Goal: Information Seeking & Learning: Learn about a topic

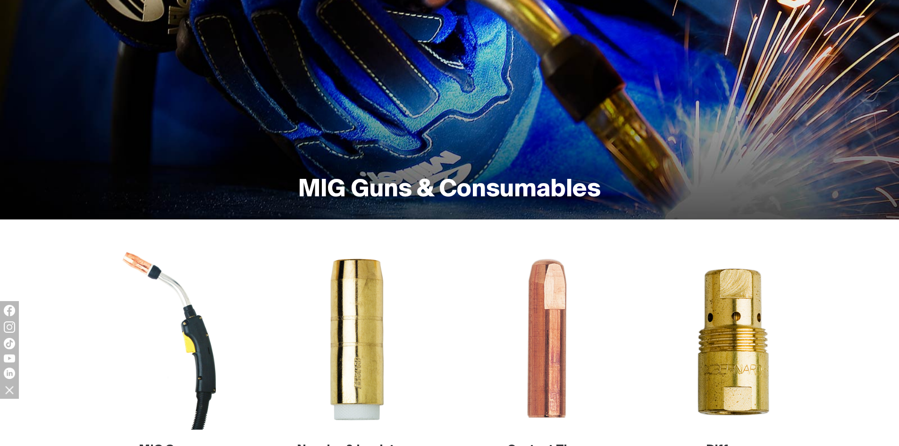
scroll to position [236, 0]
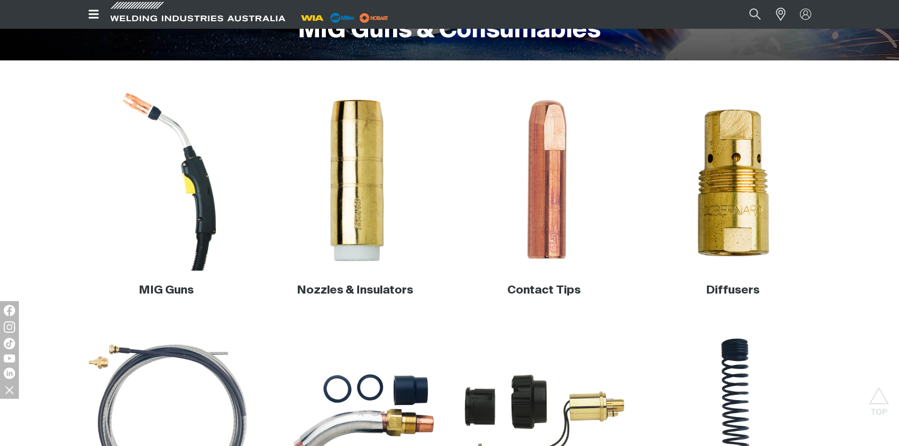
click at [205, 186] on img at bounding box center [166, 180] width 181 height 181
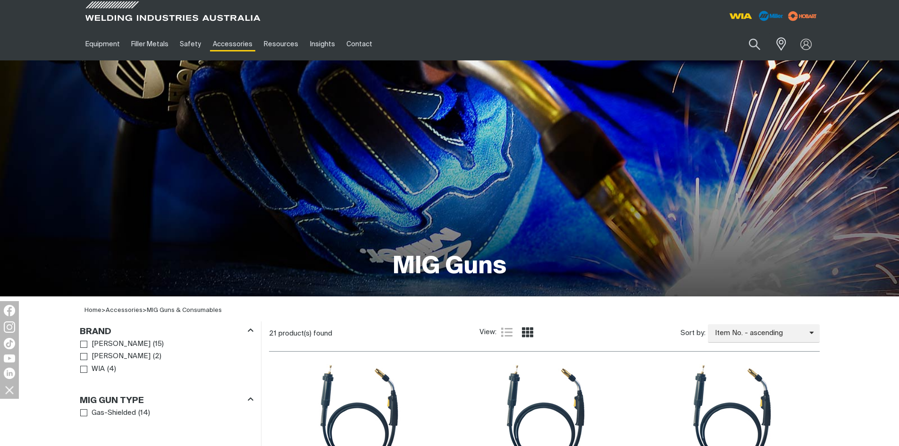
scroll to position [283, 0]
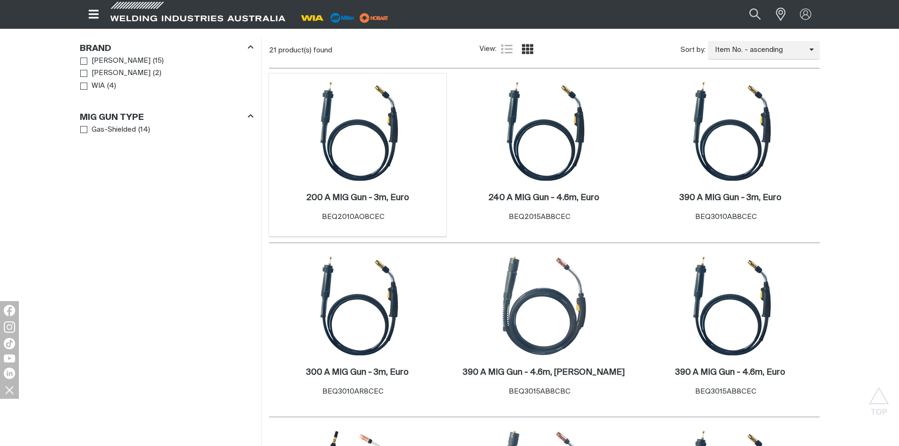
click at [346, 182] on div "200 A MIG Gun - 3m, Euro . Item No. BEQ2010AO8CEC" at bounding box center [358, 209] width 169 height 55
click at [349, 176] on img at bounding box center [357, 131] width 101 height 101
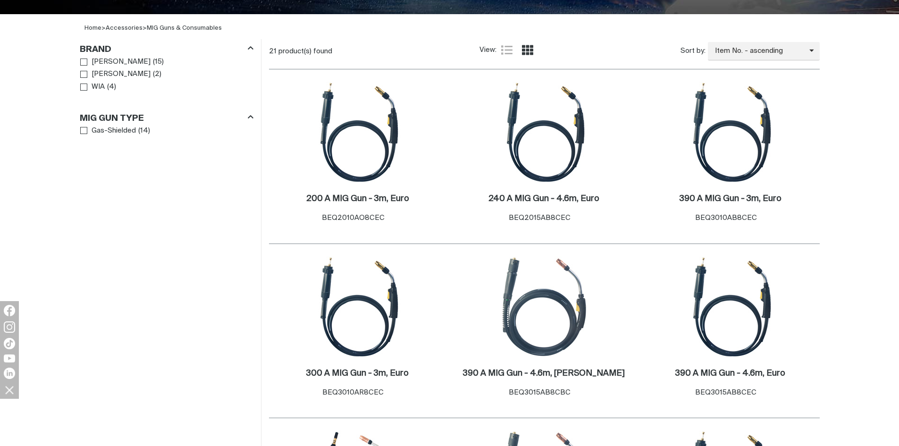
scroll to position [283, 0]
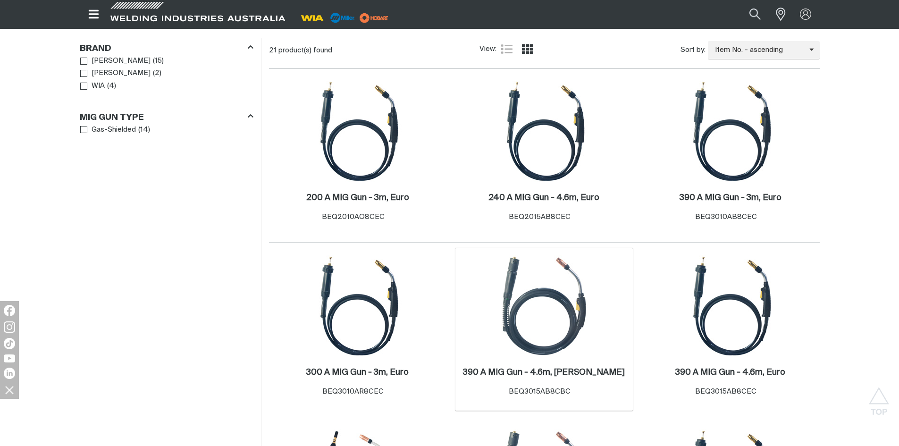
click at [552, 315] on img at bounding box center [544, 305] width 101 height 101
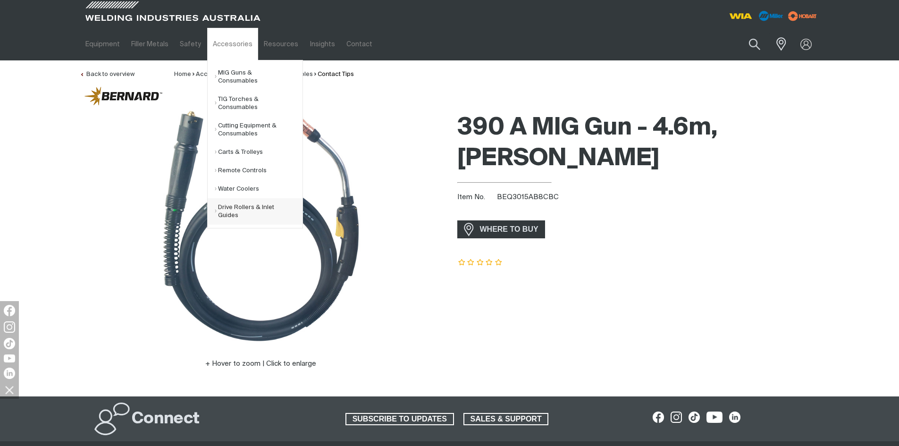
click at [215, 203] on link "Drive Rollers & Inlet Guides" at bounding box center [259, 211] width 88 height 26
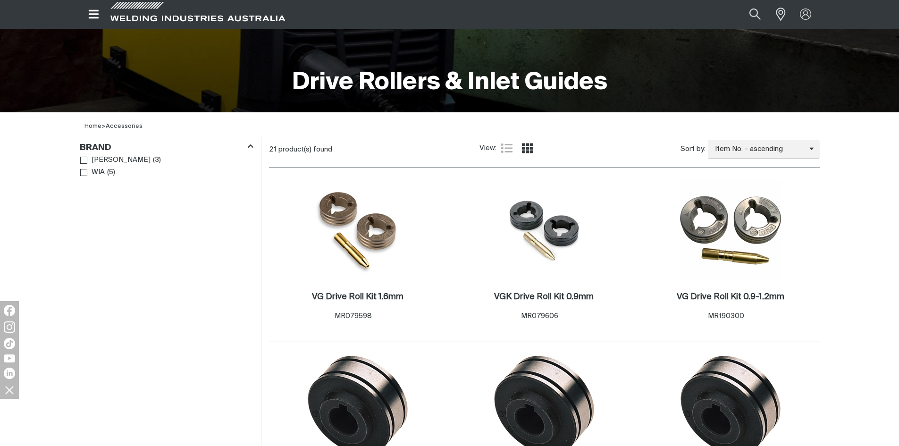
scroll to position [236, 0]
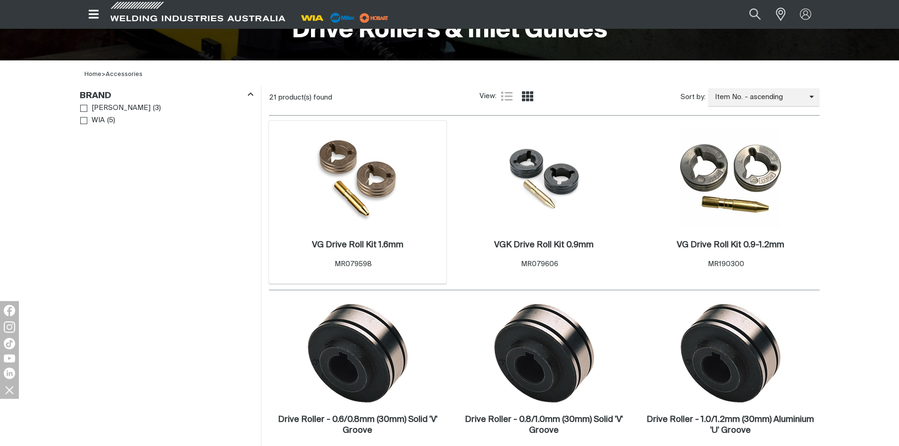
click at [393, 181] on img at bounding box center [358, 178] width 96 height 101
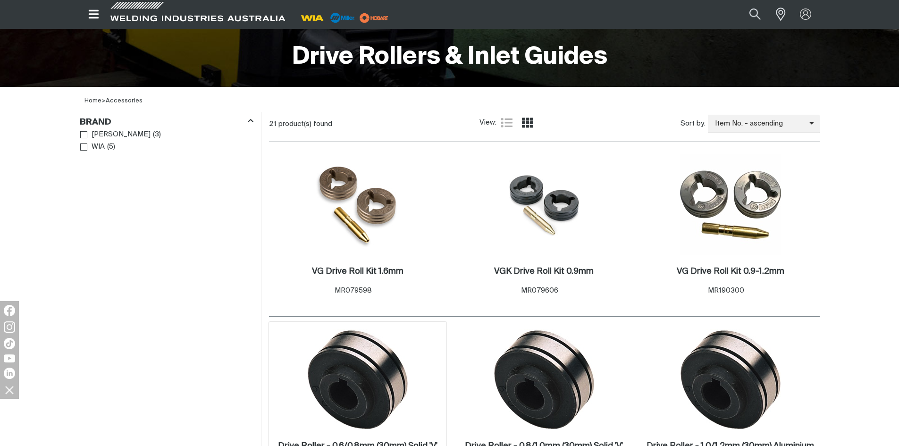
scroll to position [236, 0]
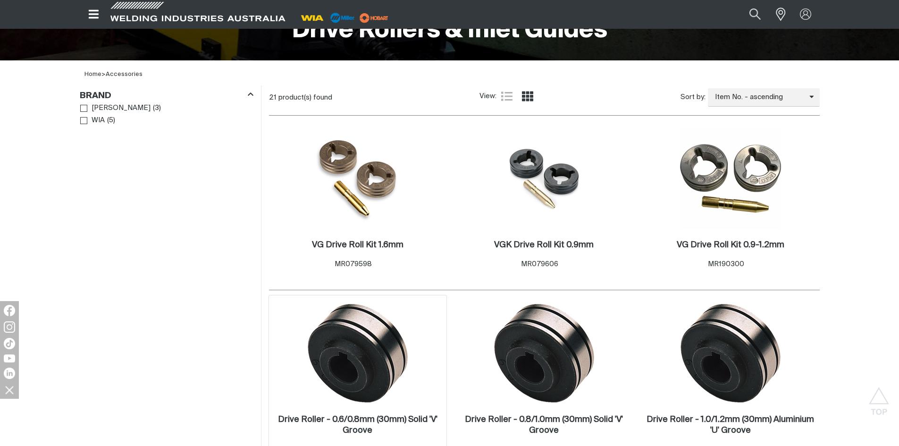
click at [396, 338] on img at bounding box center [357, 353] width 101 height 101
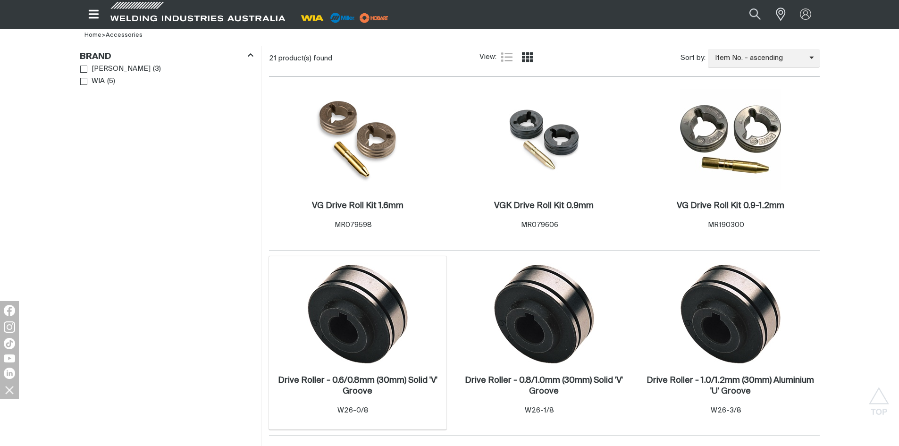
scroll to position [330, 0]
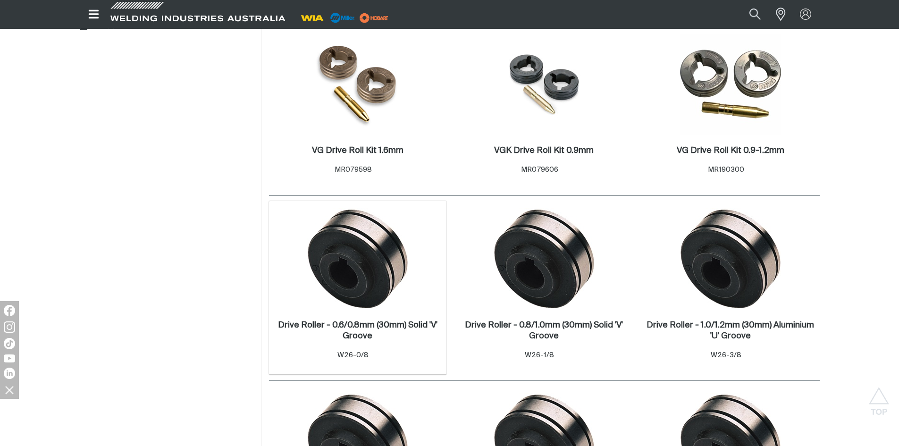
click at [358, 292] on img at bounding box center [357, 258] width 101 height 101
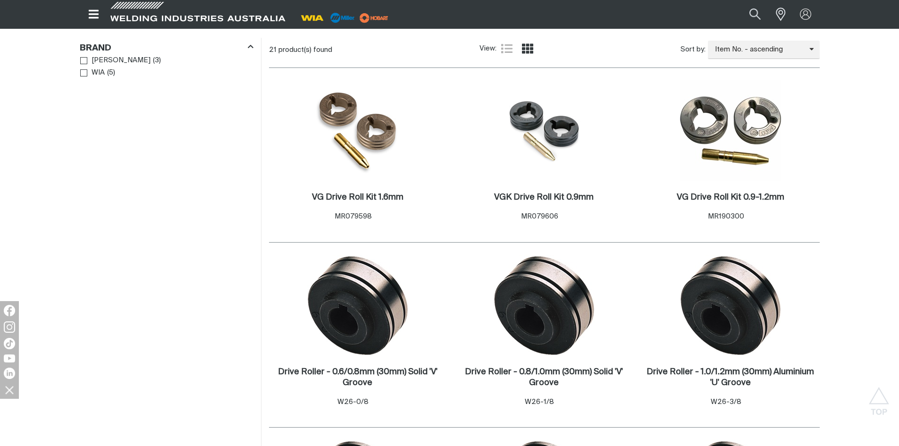
scroll to position [283, 0]
click at [377, 304] on img at bounding box center [357, 305] width 101 height 101
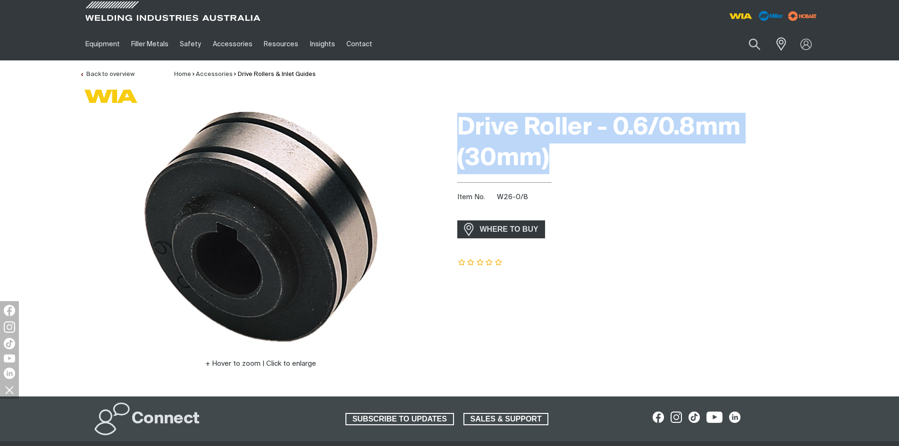
drag, startPoint x: 553, startPoint y: 153, endPoint x: 459, endPoint y: 122, distance: 99.6
click at [459, 122] on h1 "Drive Roller - 0.6/0.8mm (30mm)" at bounding box center [638, 143] width 363 height 61
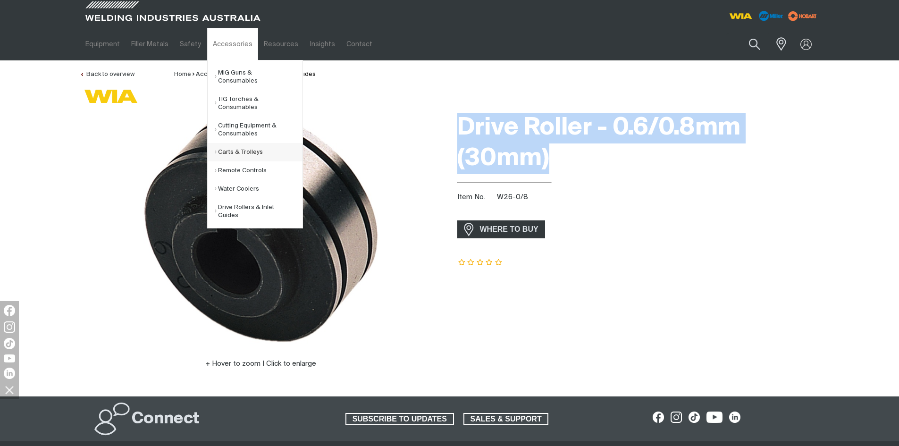
click at [257, 143] on link "Carts & Trolleys" at bounding box center [259, 152] width 88 height 18
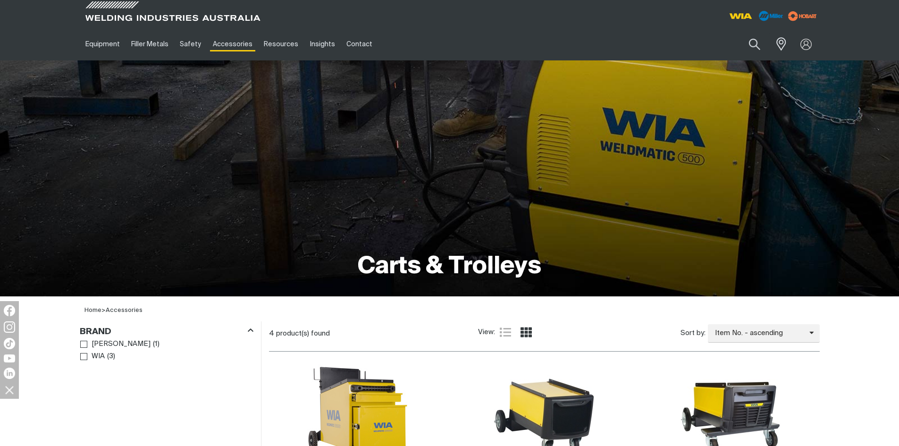
scroll to position [283, 0]
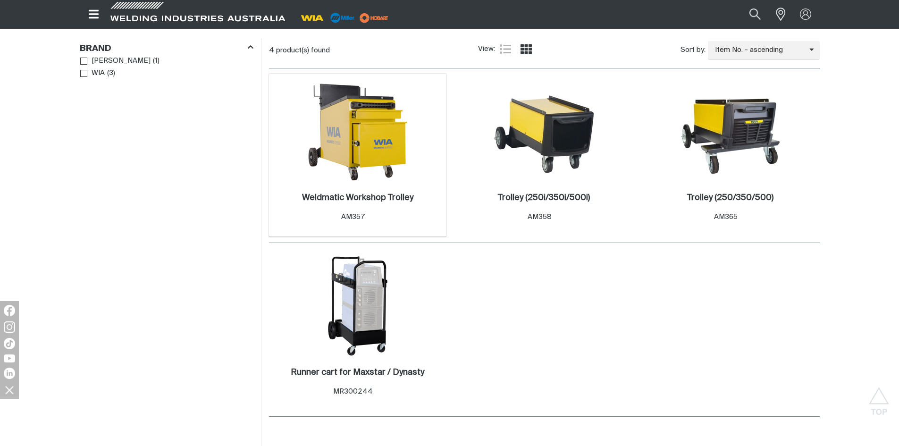
click at [336, 163] on img at bounding box center [357, 131] width 101 height 101
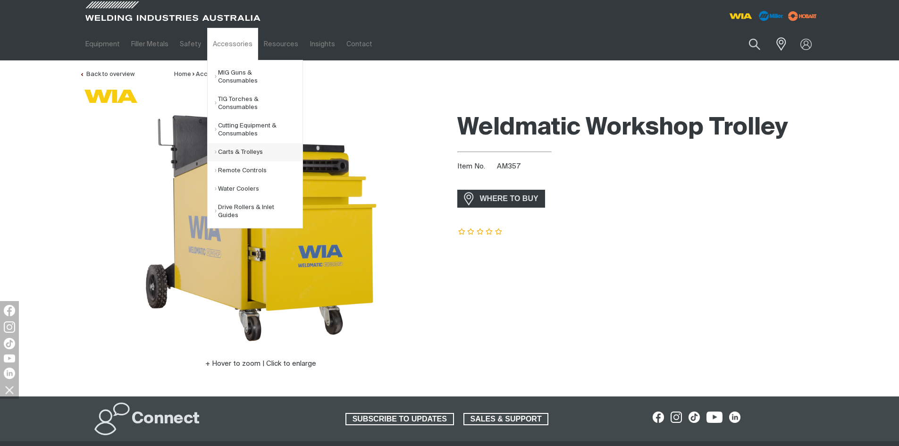
click at [256, 143] on link "Carts & Trolleys" at bounding box center [259, 152] width 88 height 18
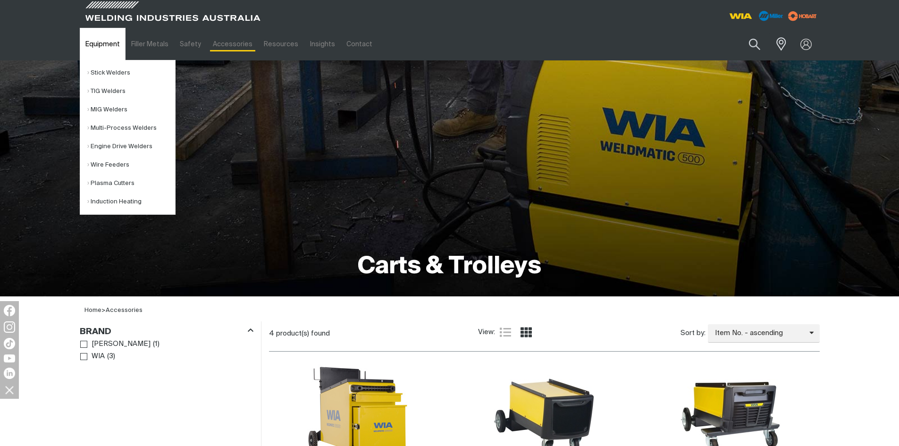
click at [95, 44] on link "Equipment" at bounding box center [103, 44] width 46 height 33
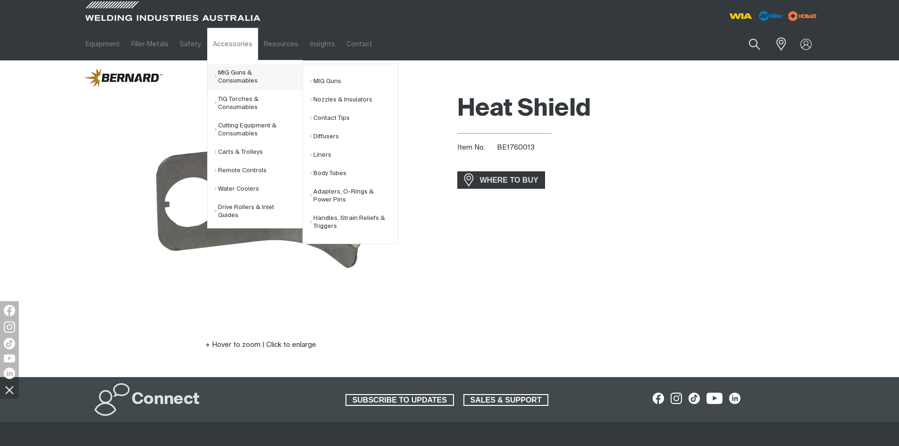
click at [237, 69] on link "MIG Guns & Consumables" at bounding box center [259, 77] width 88 height 26
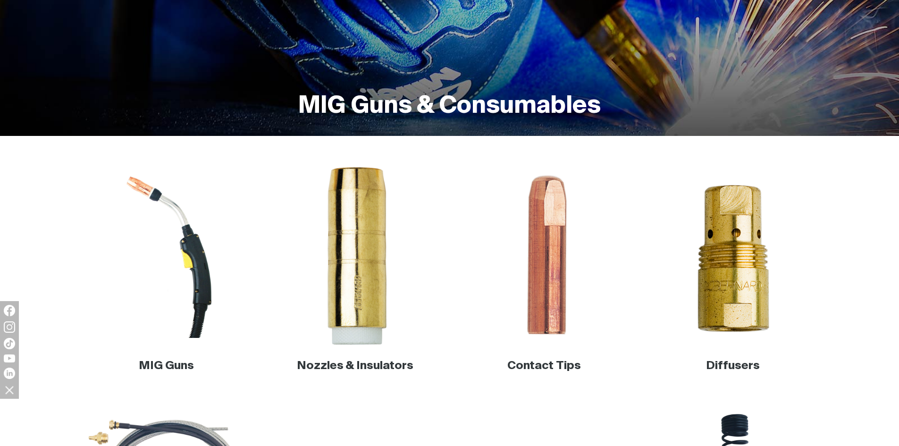
scroll to position [236, 0]
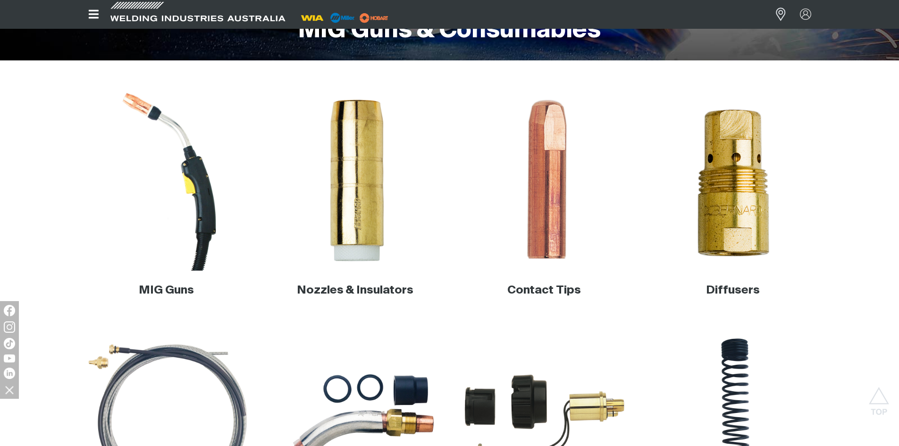
click at [207, 201] on img at bounding box center [166, 180] width 181 height 181
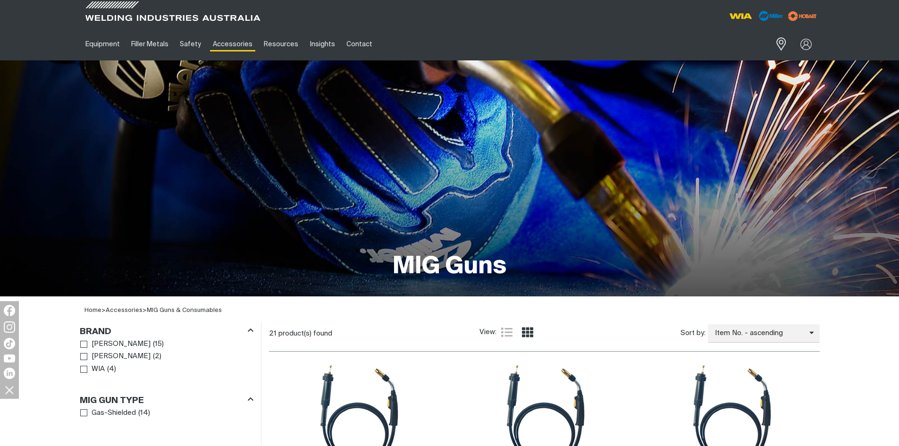
scroll to position [142, 0]
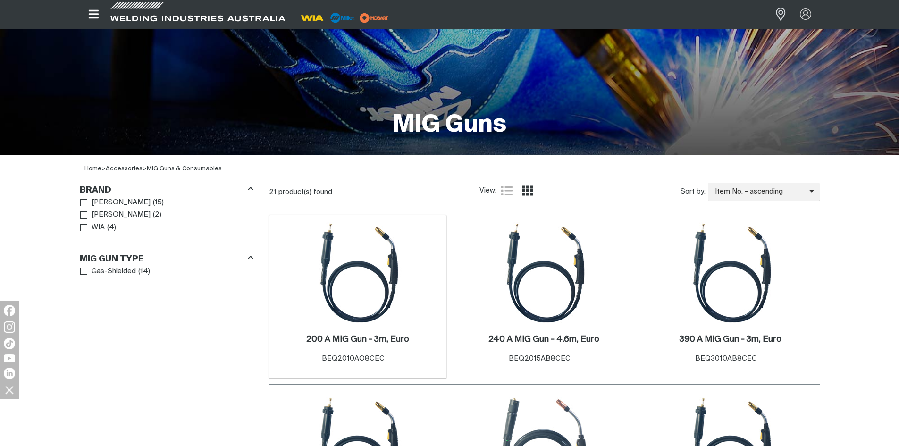
click at [383, 315] on img at bounding box center [357, 272] width 101 height 101
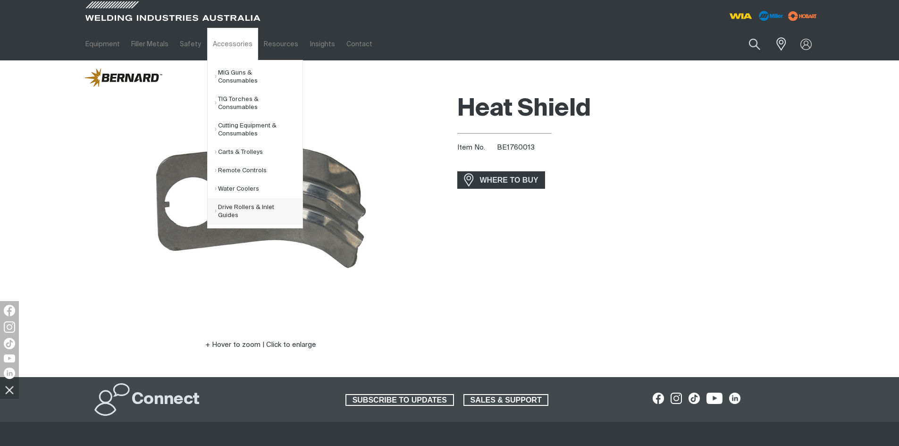
click at [225, 208] on link "Drive Rollers & Inlet Guides" at bounding box center [259, 211] width 88 height 26
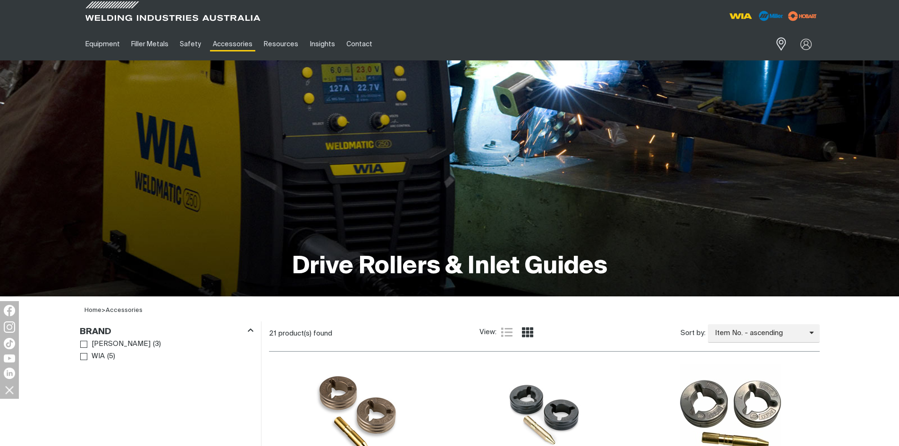
scroll to position [236, 0]
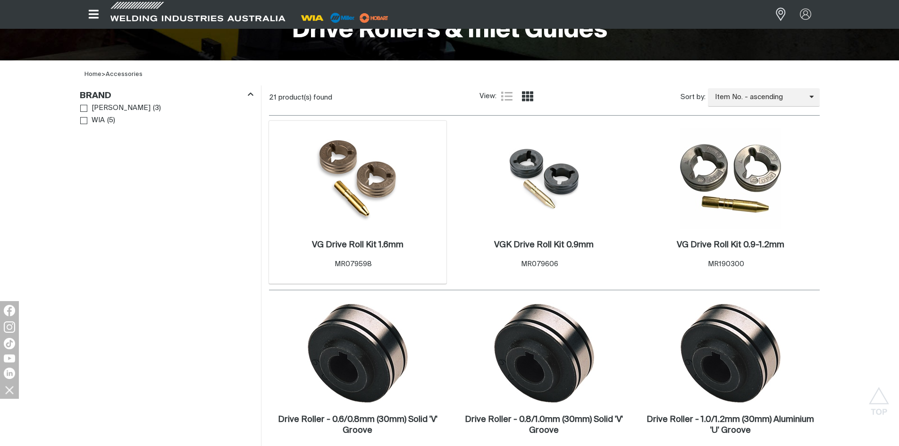
click at [374, 173] on img at bounding box center [358, 178] width 96 height 101
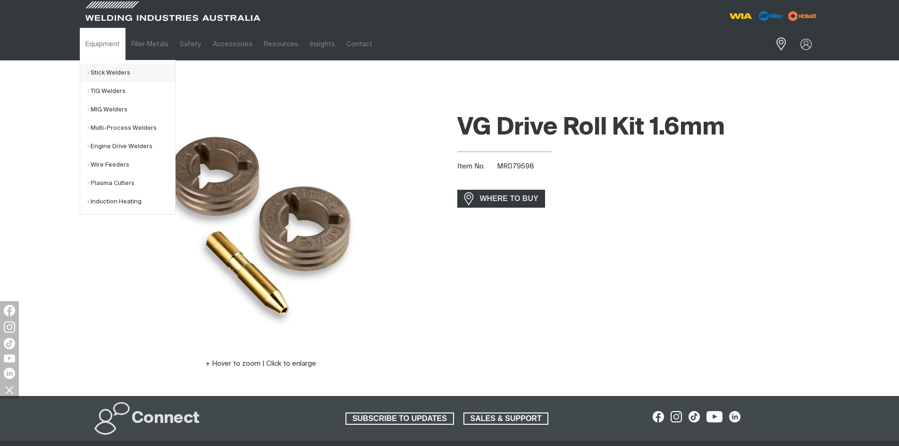
click at [113, 74] on link "Stick Welders" at bounding box center [131, 73] width 88 height 18
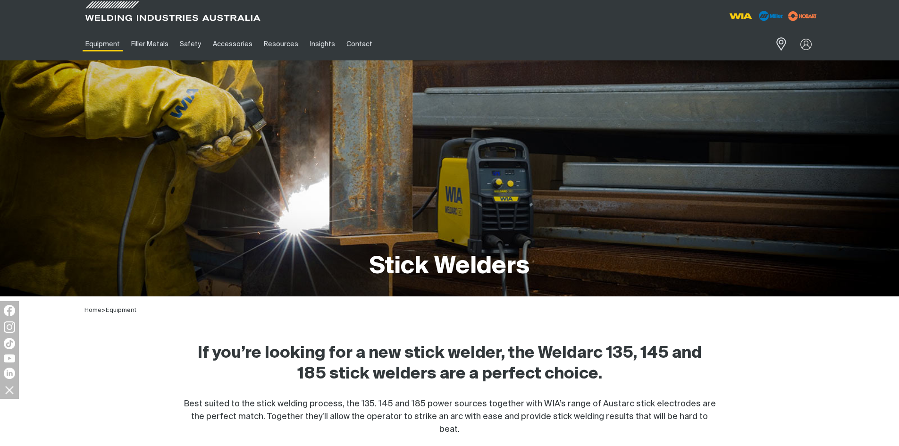
scroll to position [283, 0]
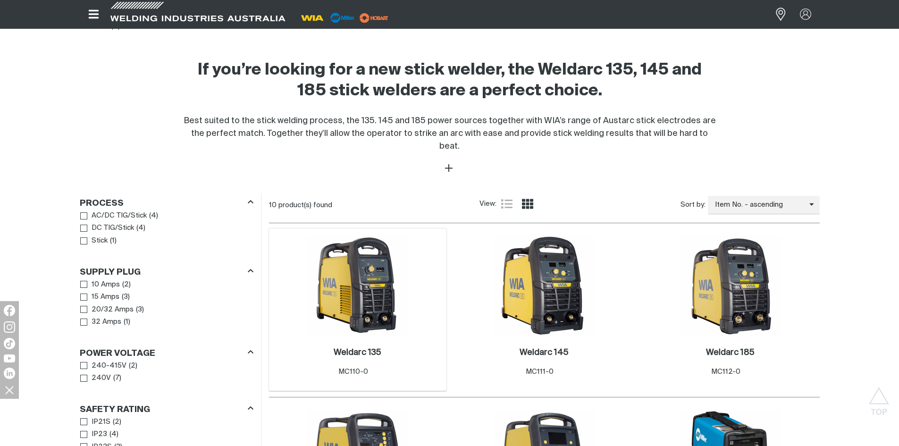
click at [365, 255] on img at bounding box center [357, 286] width 101 height 101
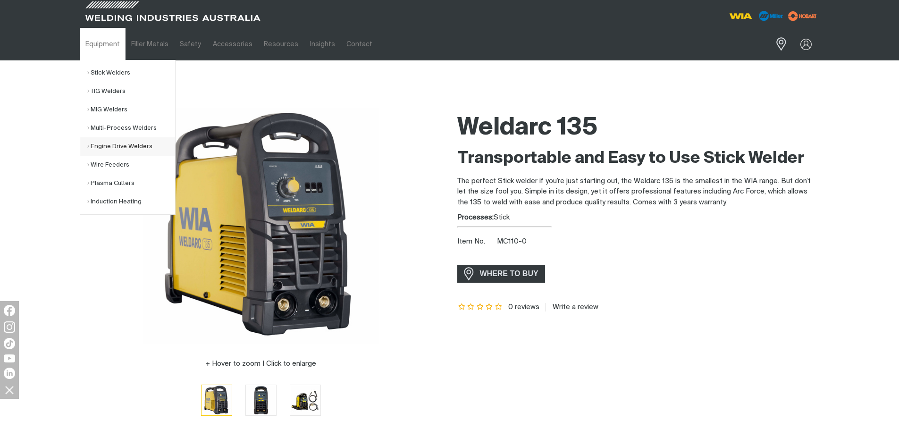
click at [113, 143] on link "Engine Drive Welders" at bounding box center [131, 146] width 88 height 18
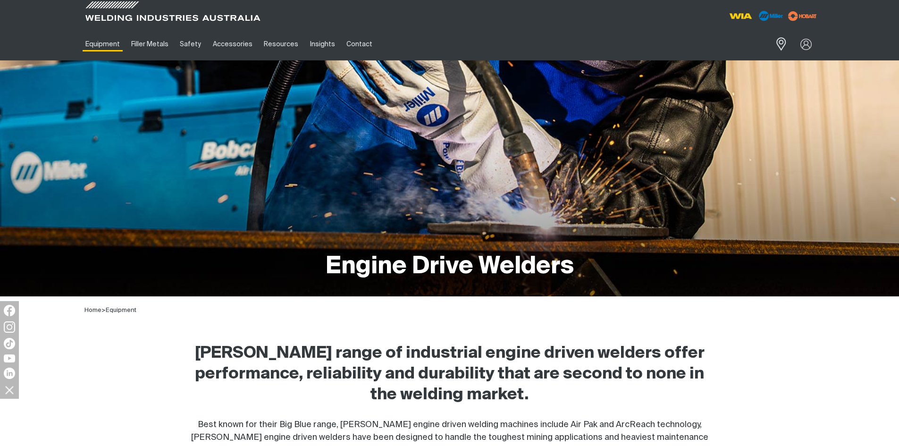
scroll to position [283, 0]
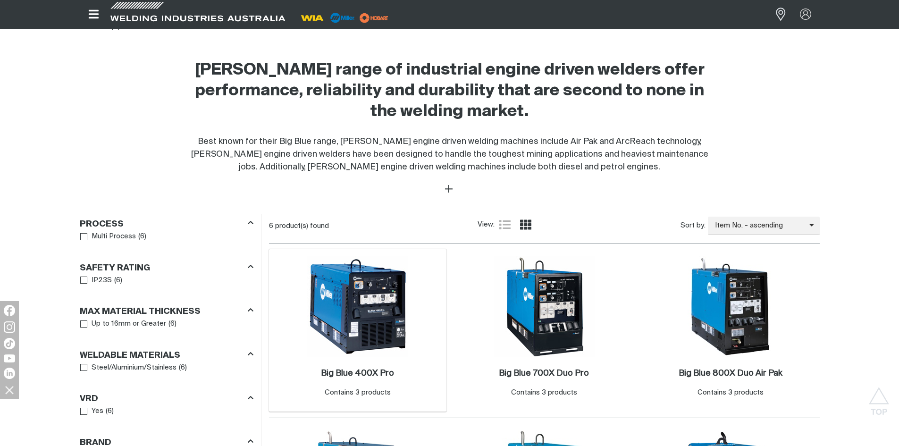
click at [320, 280] on img at bounding box center [357, 306] width 101 height 101
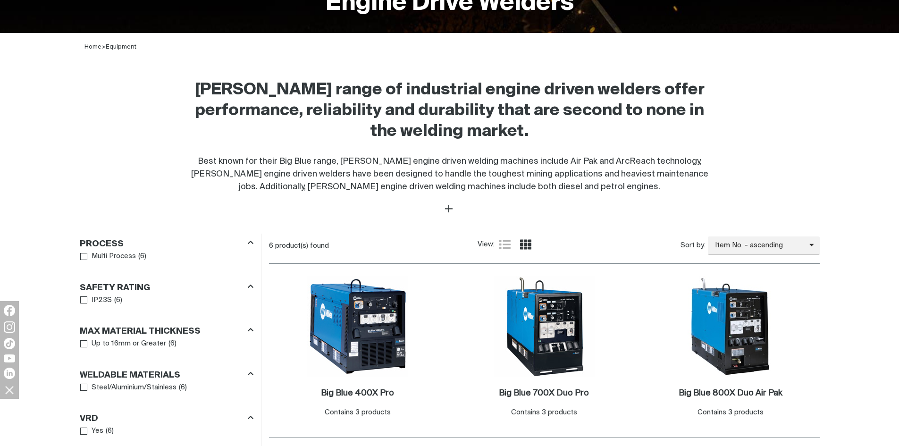
scroll to position [283, 0]
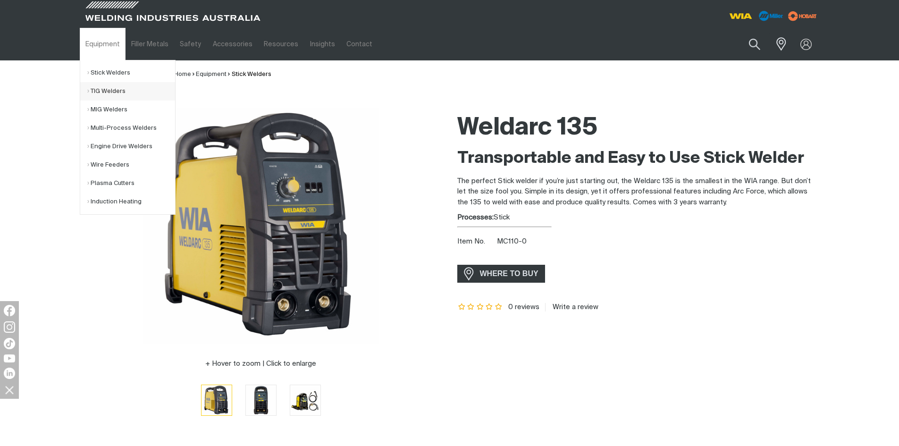
click at [108, 92] on link "TIG Welders" at bounding box center [131, 91] width 88 height 18
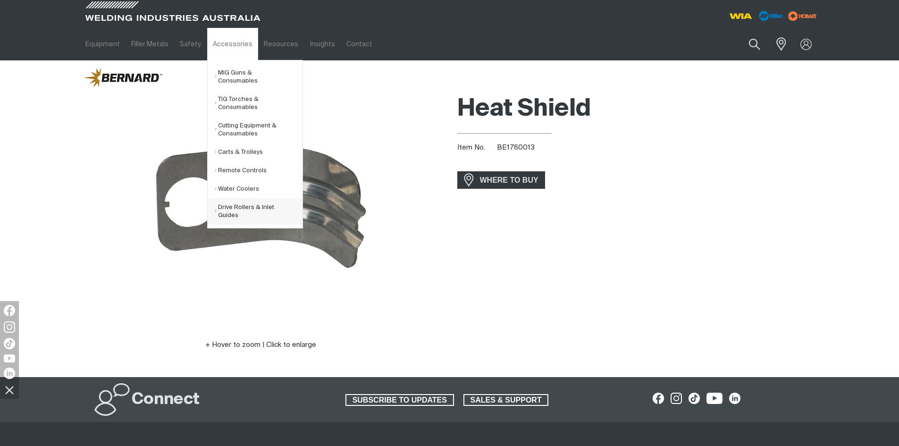
click at [233, 207] on link "Drive Rollers & Inlet Guides" at bounding box center [259, 211] width 88 height 26
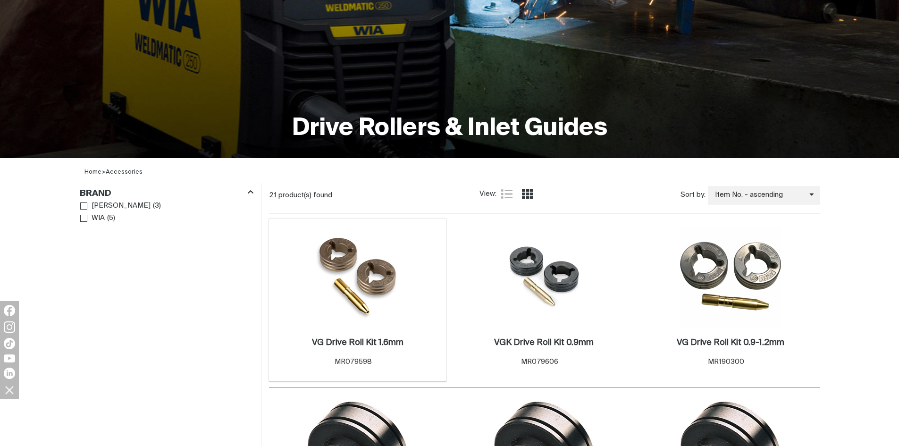
scroll to position [142, 0]
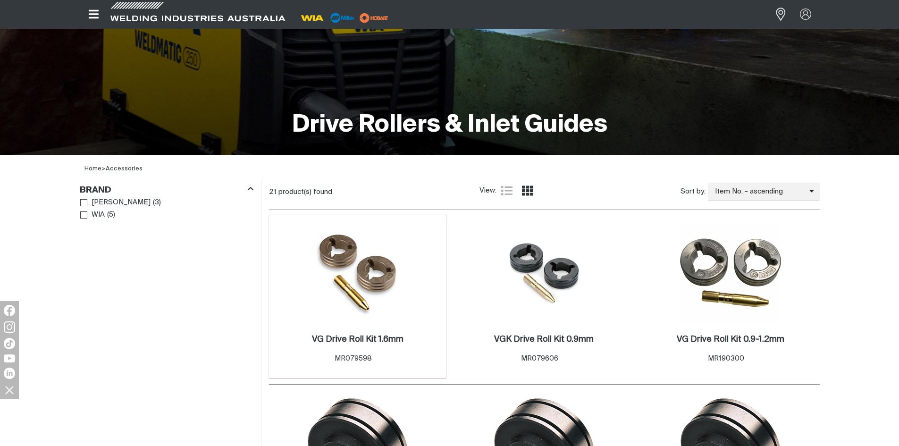
click at [388, 276] on img at bounding box center [358, 272] width 96 height 101
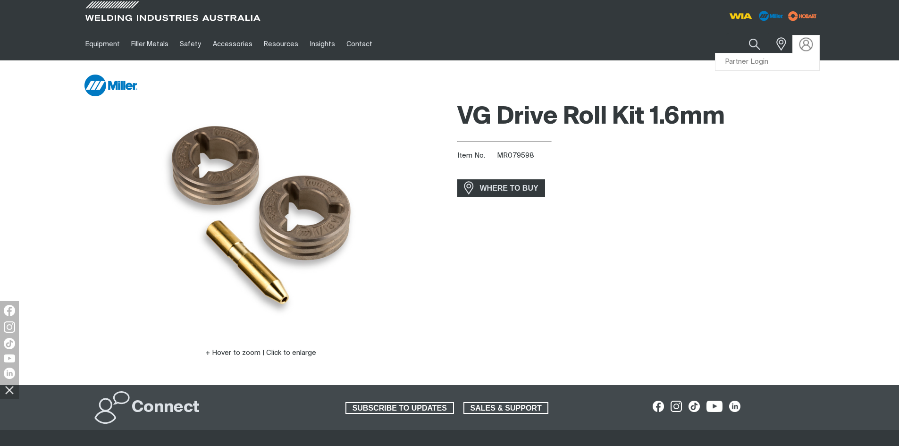
click at [808, 40] on img at bounding box center [806, 44] width 14 height 14
click at [768, 63] on link "Partner Login" at bounding box center [768, 61] width 104 height 17
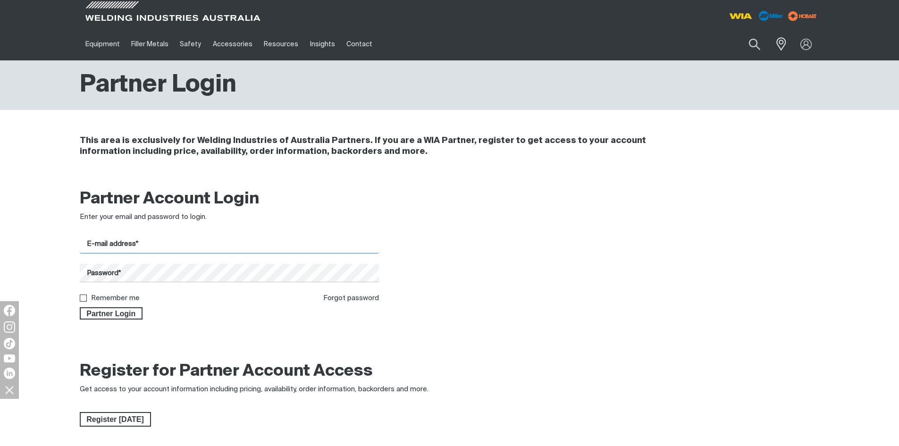
type input "Elena.Capozzi@welding.com.au"
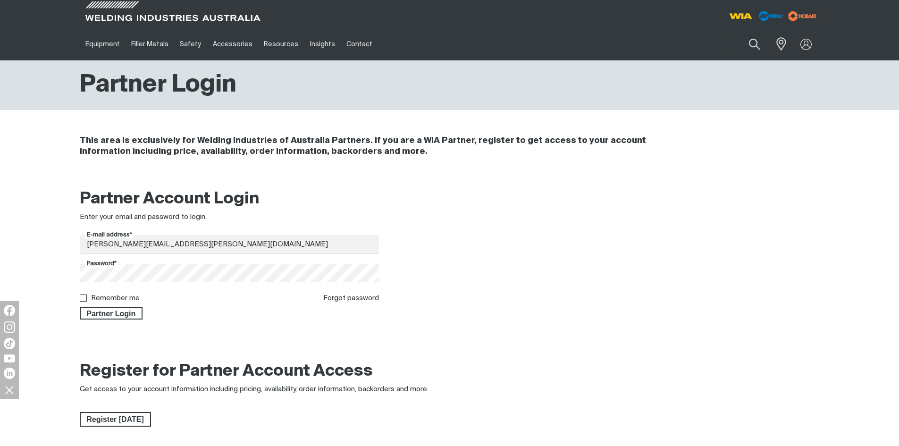
click at [118, 305] on div "Partner Login" at bounding box center [230, 312] width 300 height 16
click at [119, 315] on span "Partner Login" at bounding box center [111, 313] width 61 height 12
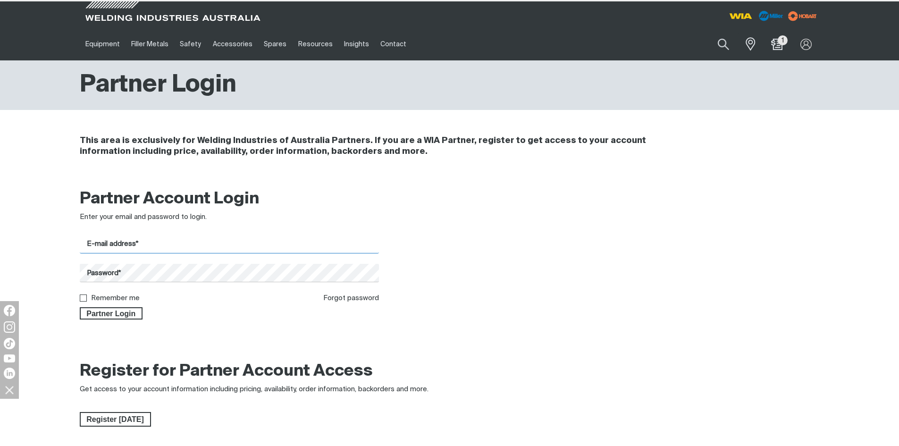
type input "Elena.Capozzi@welding.com.au"
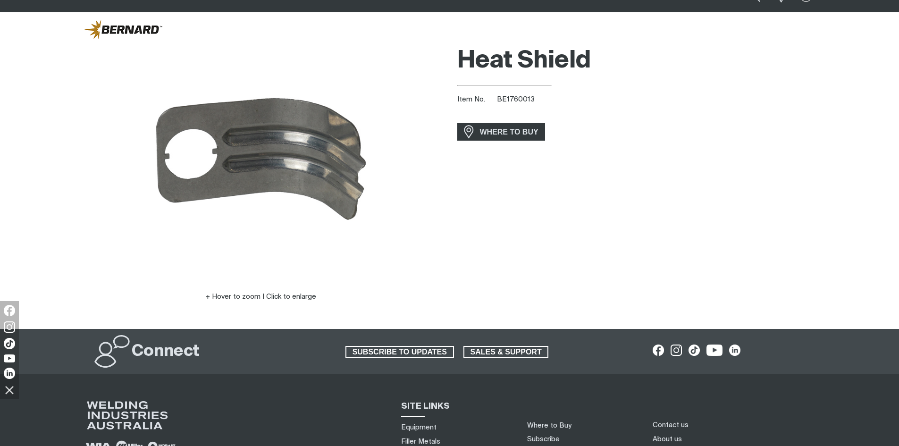
scroll to position [140, 0]
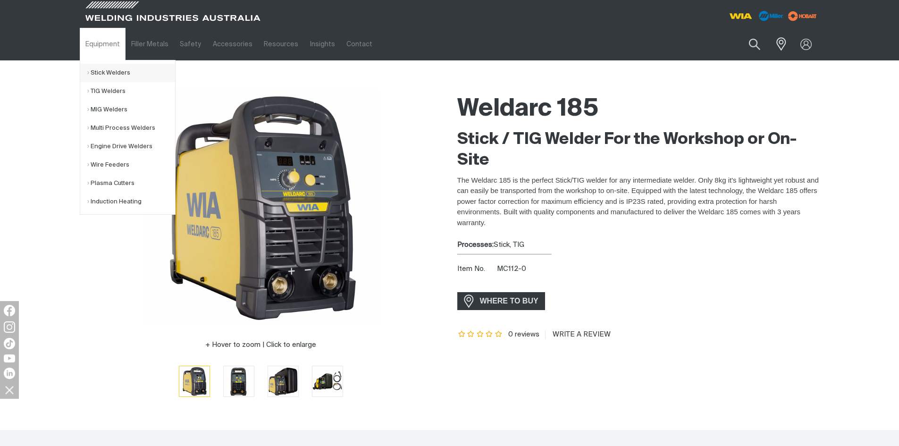
click at [110, 73] on link "Stick Welders" at bounding box center [131, 73] width 88 height 18
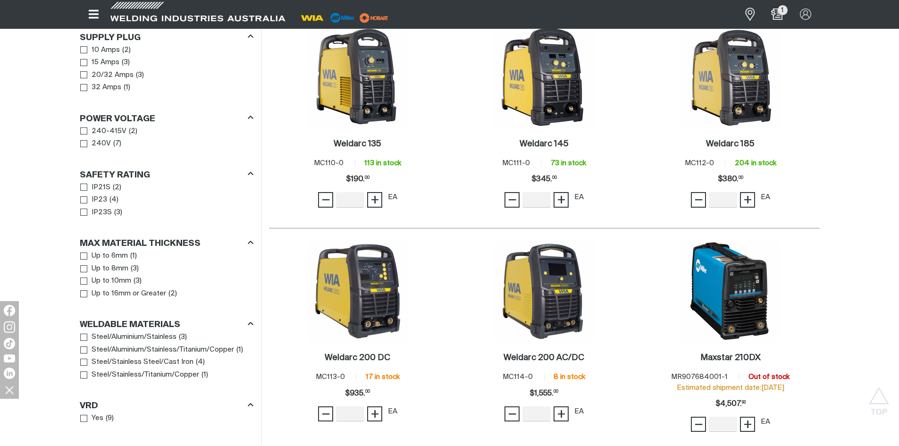
scroll to position [519, 0]
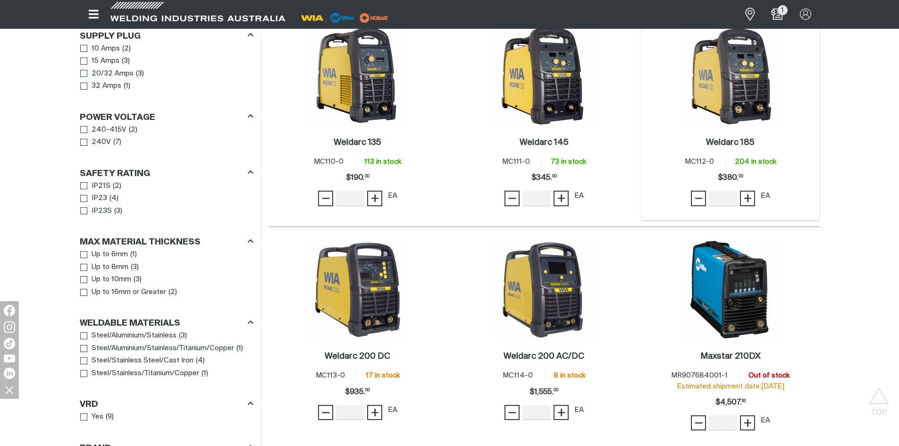
click at [735, 80] on img at bounding box center [730, 75] width 101 height 101
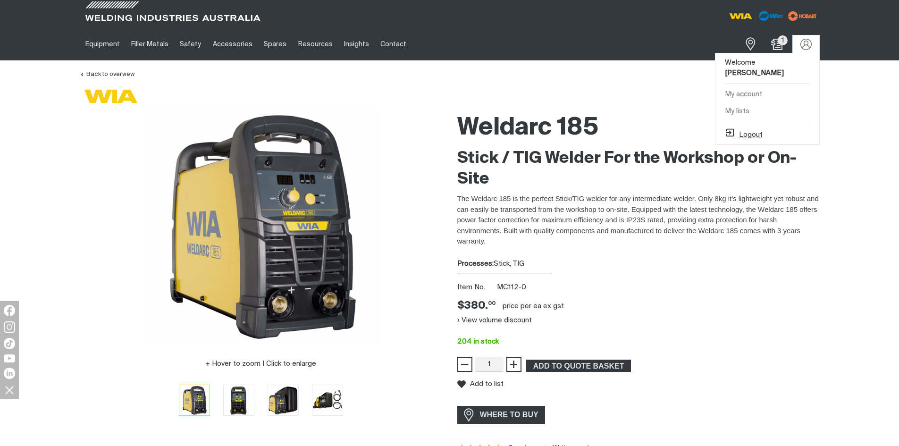
click at [749, 127] on button "Logout" at bounding box center [744, 132] width 38 height 11
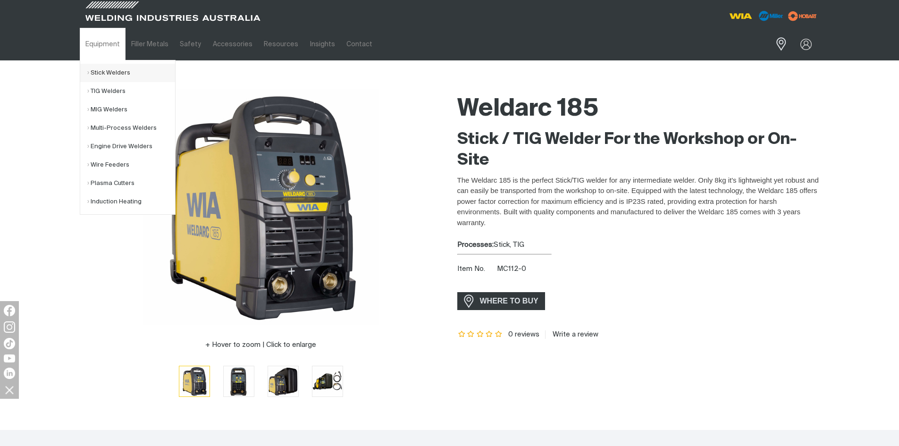
click at [110, 74] on link "Stick Welders" at bounding box center [131, 73] width 88 height 18
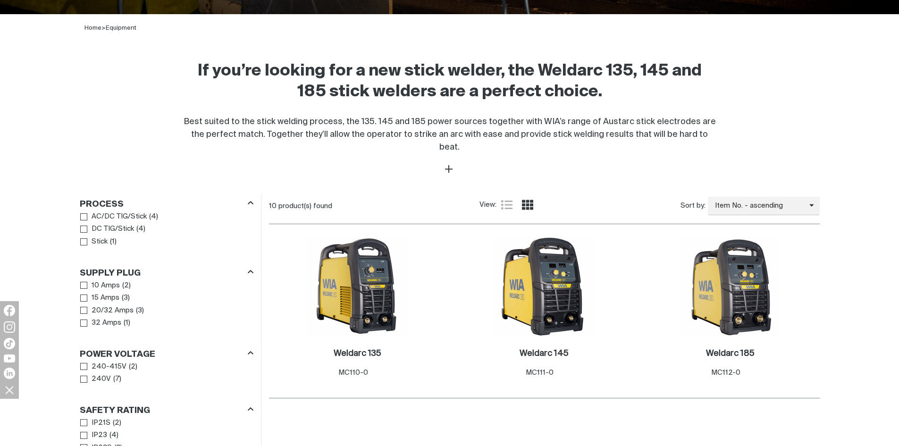
scroll to position [283, 0]
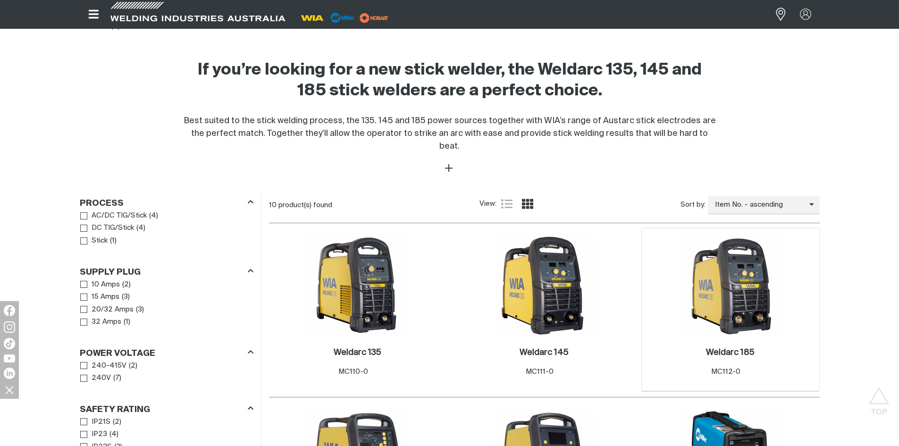
click at [715, 239] on img at bounding box center [730, 286] width 101 height 101
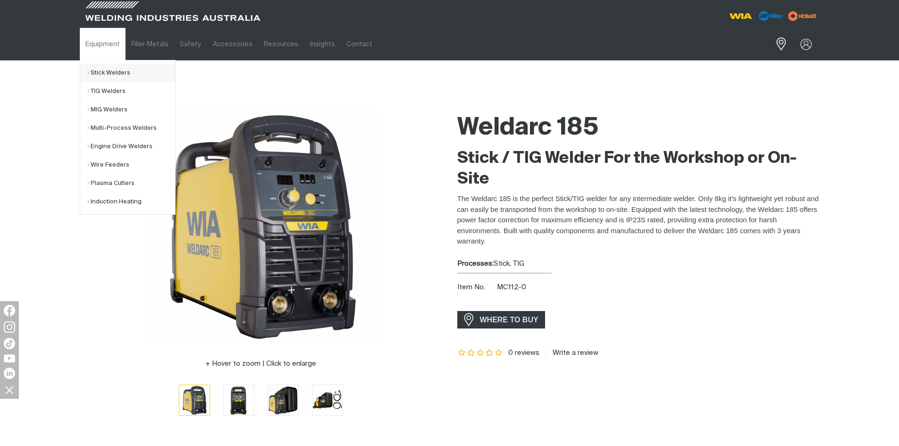
click at [102, 78] on link "Stick Welders" at bounding box center [131, 73] width 88 height 18
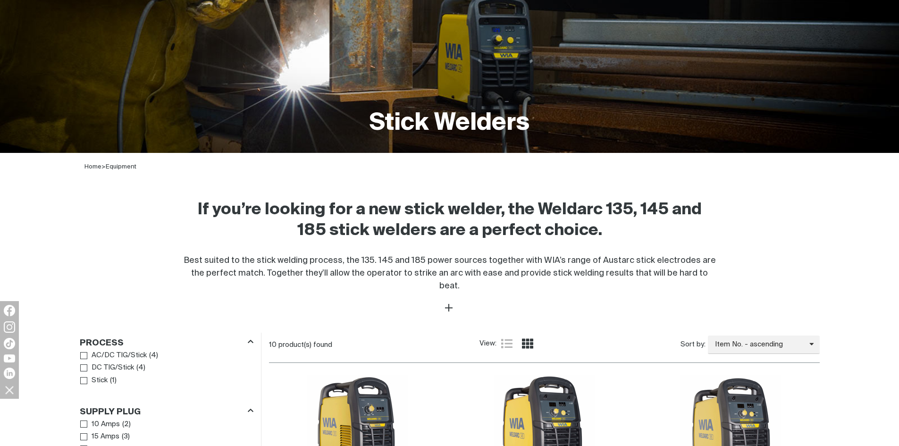
scroll to position [283, 0]
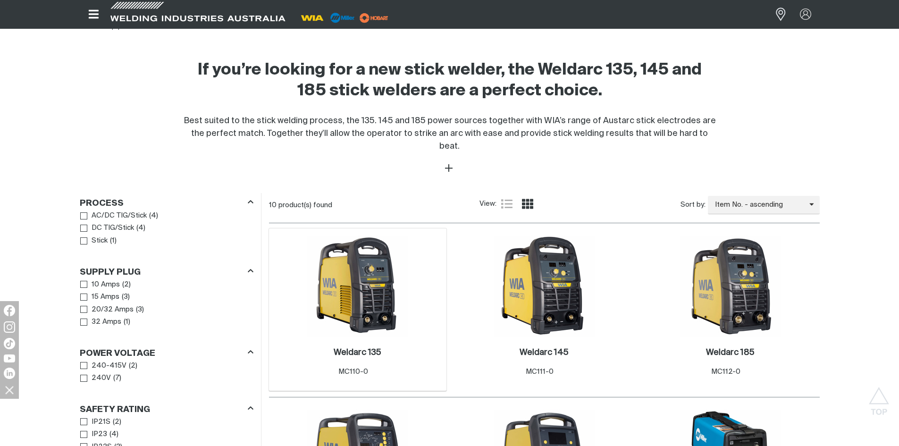
click at [370, 291] on img at bounding box center [357, 286] width 101 height 101
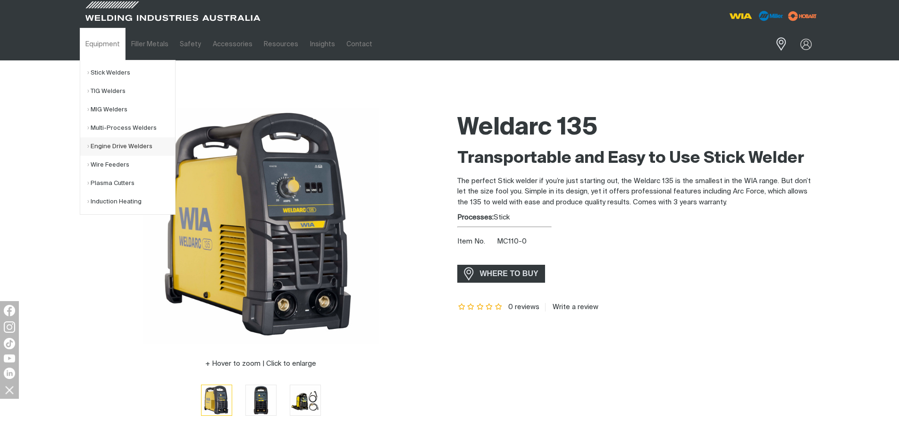
click at [121, 152] on link "Engine Drive Welders" at bounding box center [131, 146] width 88 height 18
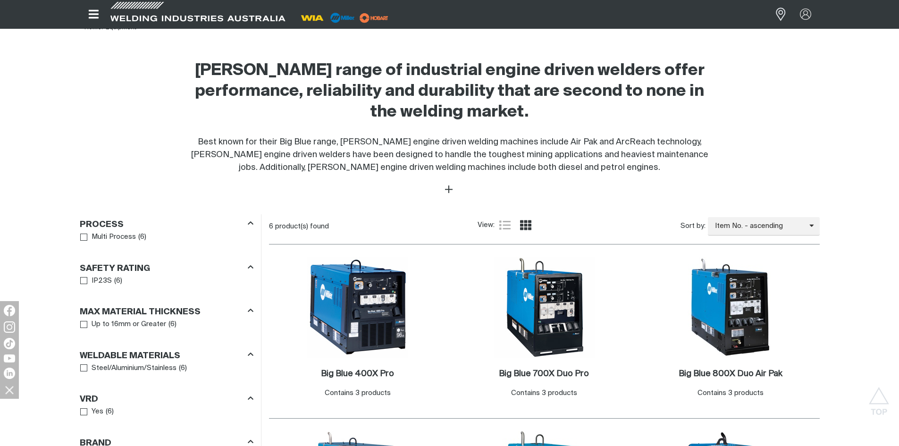
scroll to position [283, 0]
click at [396, 299] on img at bounding box center [357, 306] width 101 height 101
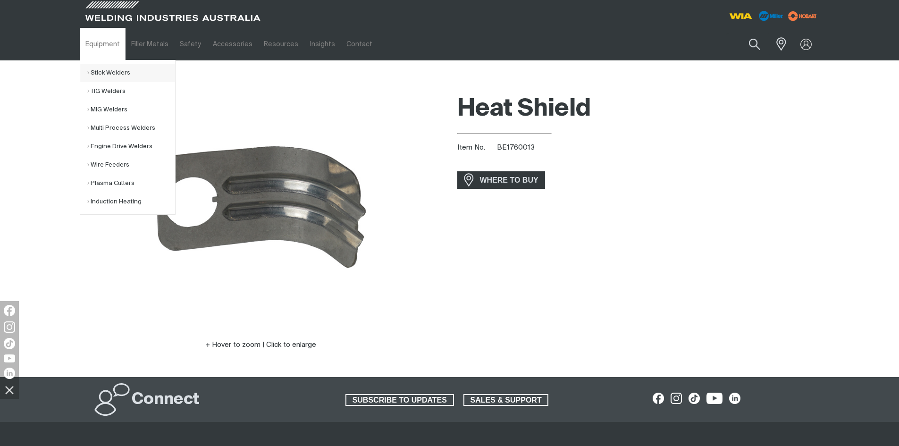
click at [119, 72] on link "Stick Welders" at bounding box center [131, 73] width 88 height 18
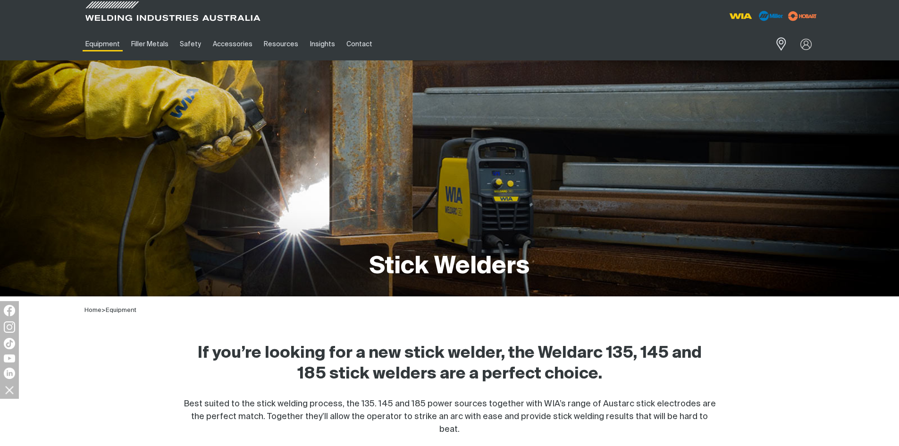
scroll to position [236, 0]
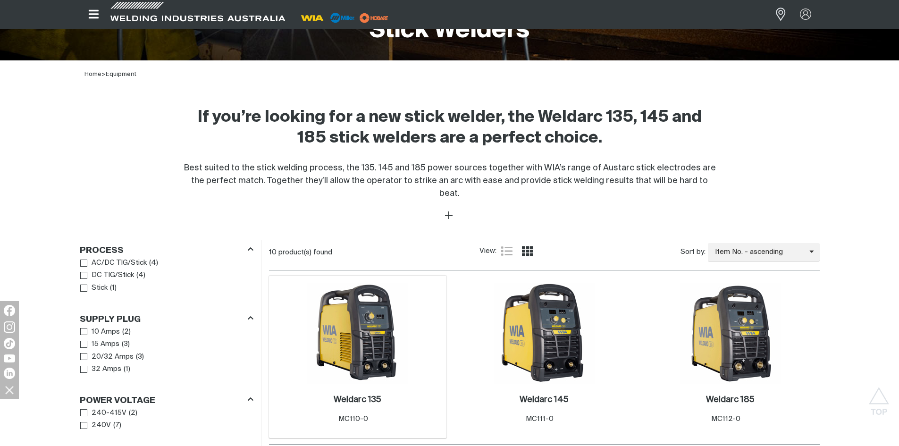
click at [389, 295] on img at bounding box center [357, 333] width 101 height 101
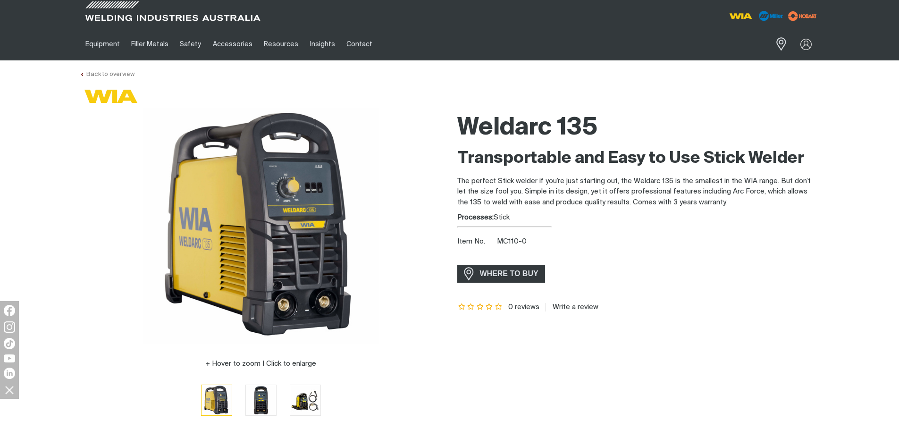
click at [119, 74] on link "Back to overview" at bounding box center [107, 74] width 55 height 6
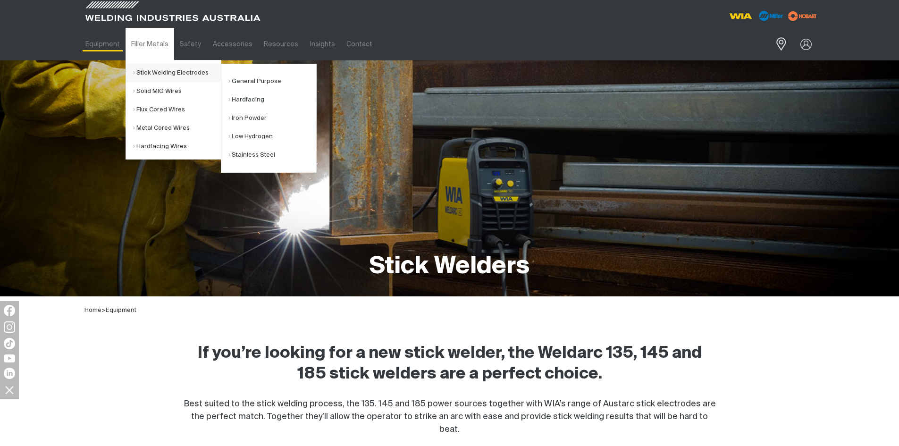
click at [150, 72] on link "Stick Welding Electrodes" at bounding box center [177, 73] width 88 height 18
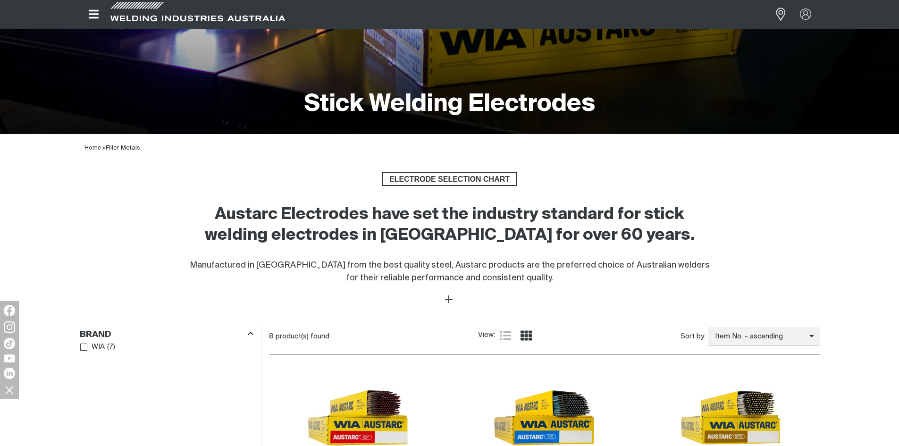
scroll to position [189, 0]
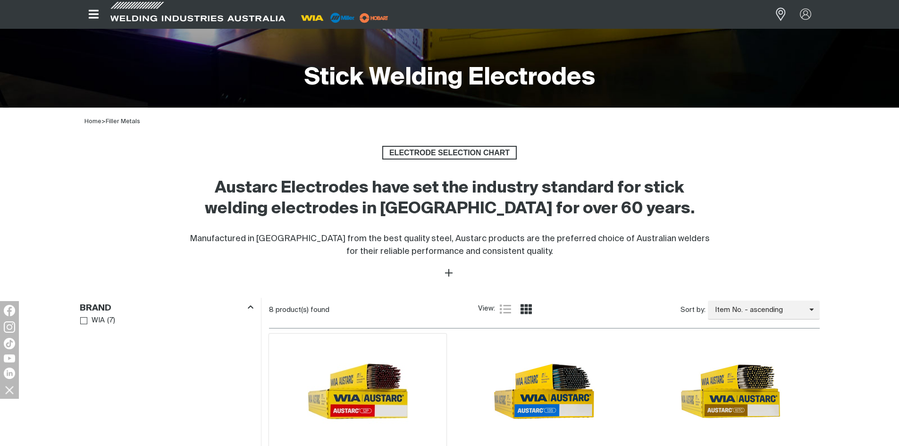
click at [386, 376] on img at bounding box center [357, 391] width 101 height 101
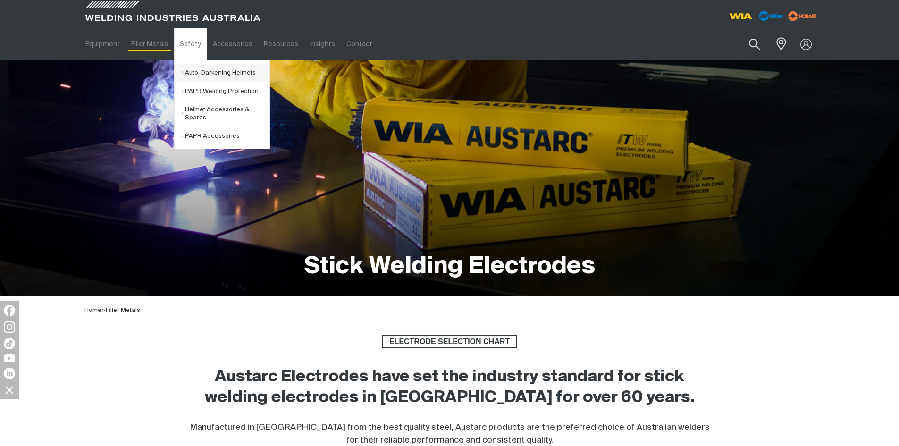
click at [194, 70] on link "Auto-Darkening Helmets" at bounding box center [226, 73] width 88 height 18
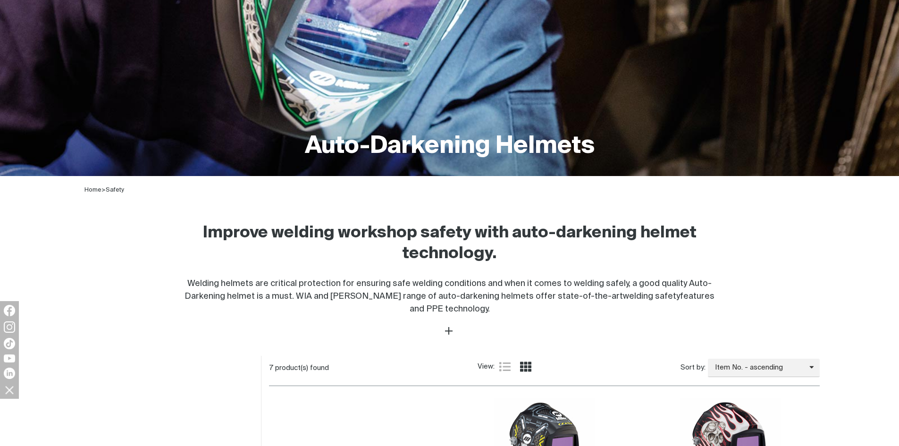
scroll to position [283, 0]
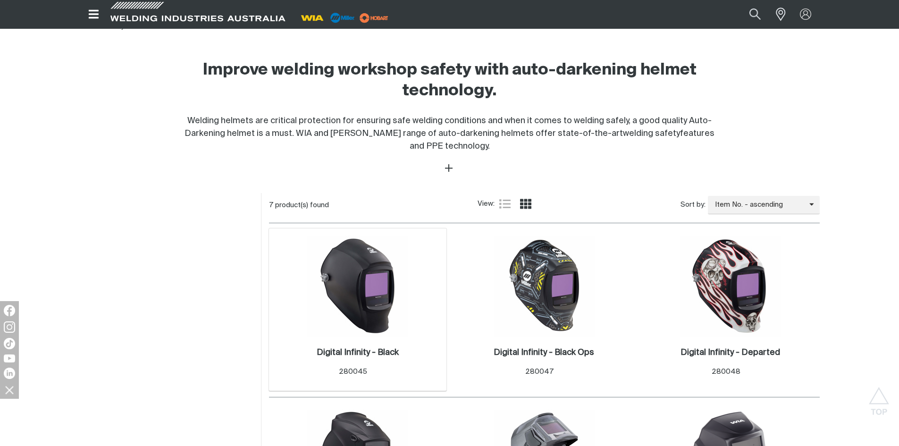
click at [359, 288] on img at bounding box center [357, 286] width 101 height 101
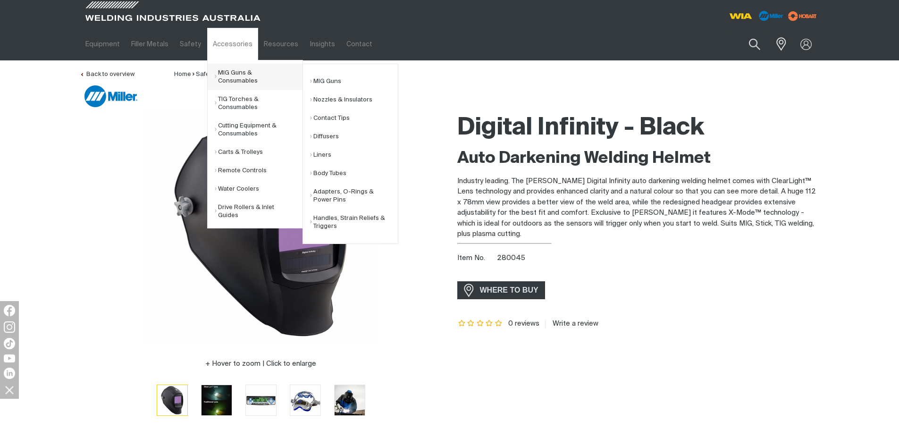
click at [238, 71] on link "MIG Guns & Consumables" at bounding box center [259, 77] width 88 height 26
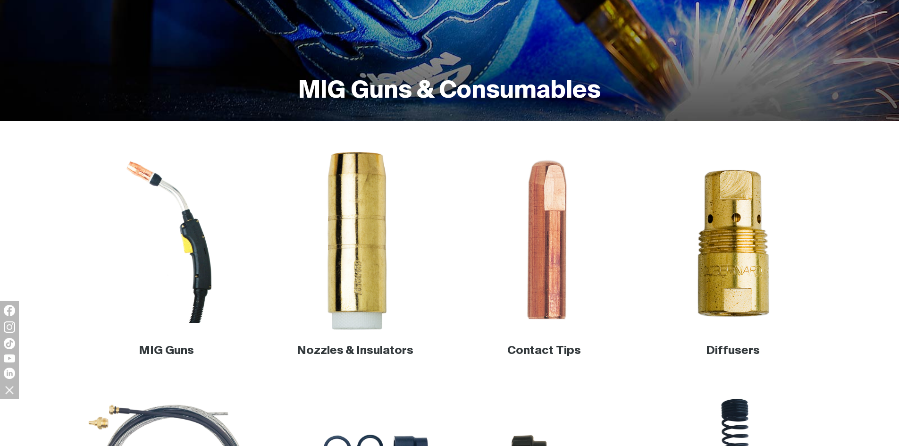
scroll to position [283, 0]
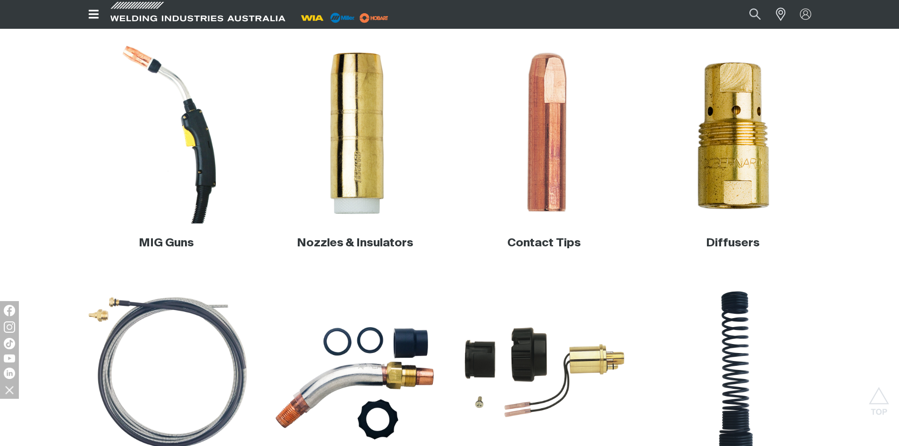
click at [214, 180] on img at bounding box center [166, 133] width 181 height 181
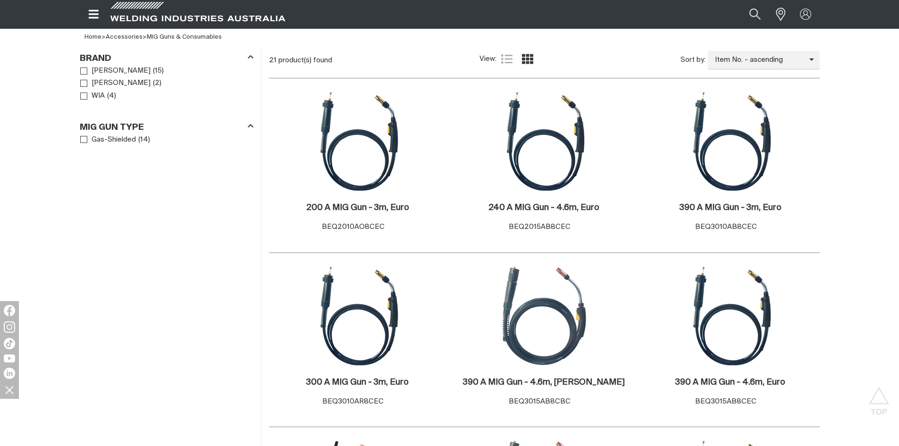
scroll to position [283, 0]
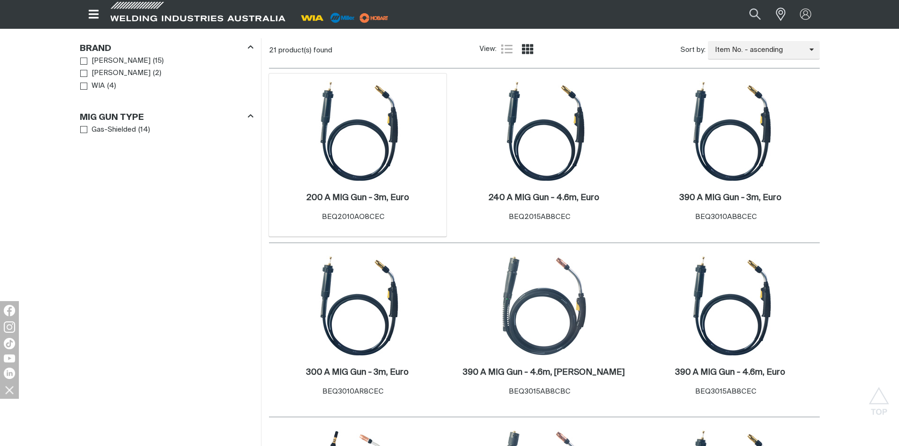
click at [334, 167] on img at bounding box center [357, 131] width 101 height 101
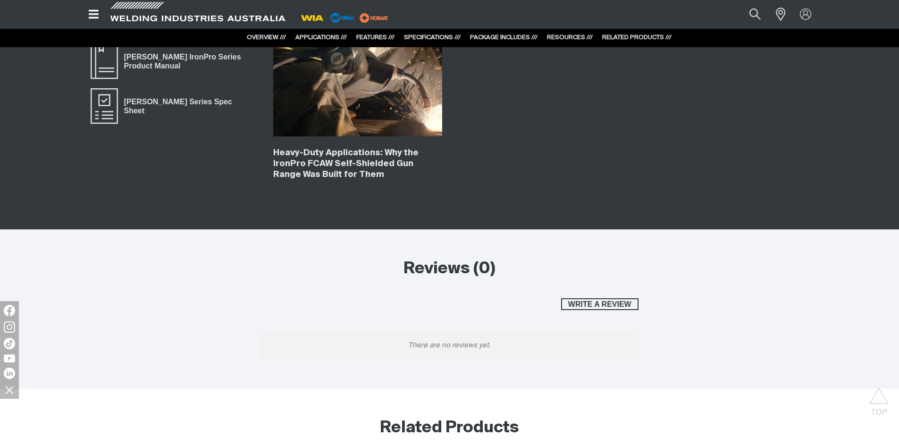
scroll to position [3585, 0]
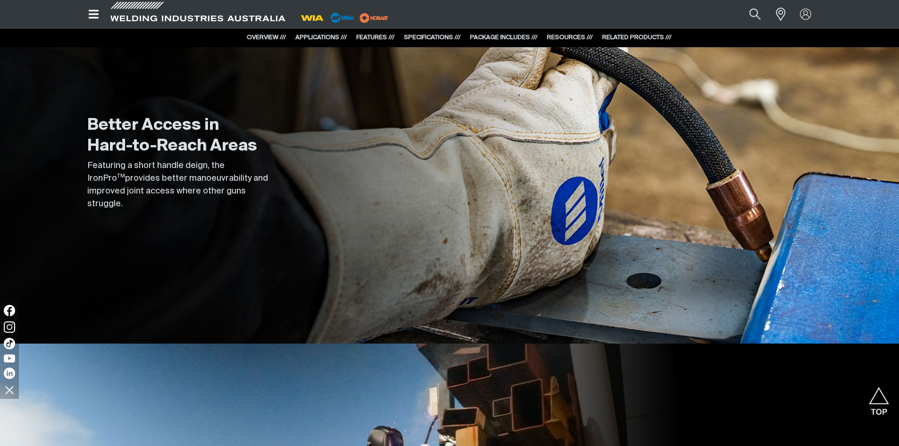
scroll to position [1131, 0]
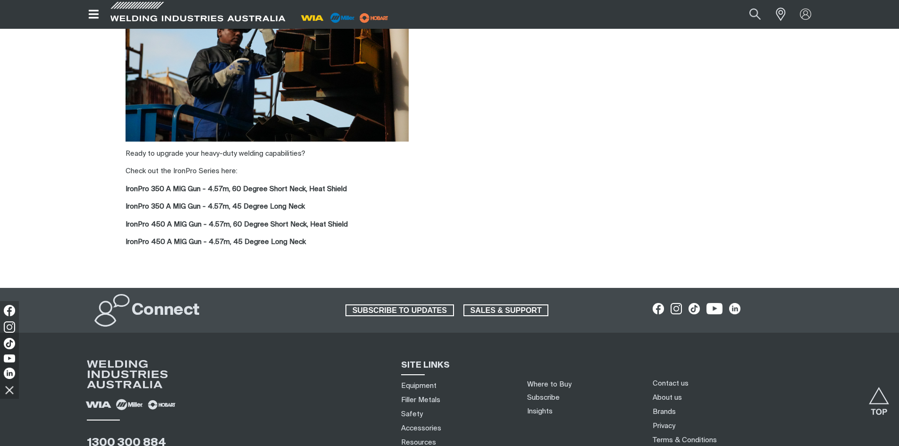
scroll to position [2786, 0]
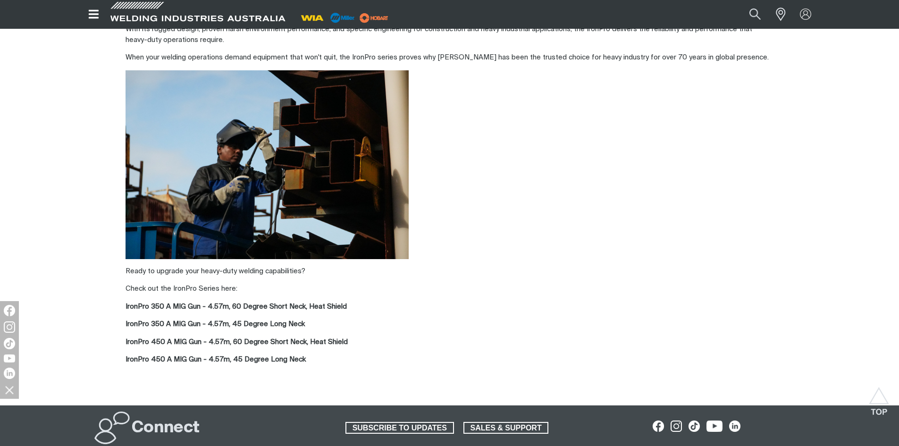
click at [261, 307] on strong "IronPro 350 A MIG Gun - 4.57m, 60 Degree Short Neck, Heat Shield" at bounding box center [236, 306] width 221 height 7
click at [256, 320] on p "IronPro 350 A MIG Gun - 4.57m, 45 Degree Long Neck" at bounding box center [450, 324] width 648 height 11
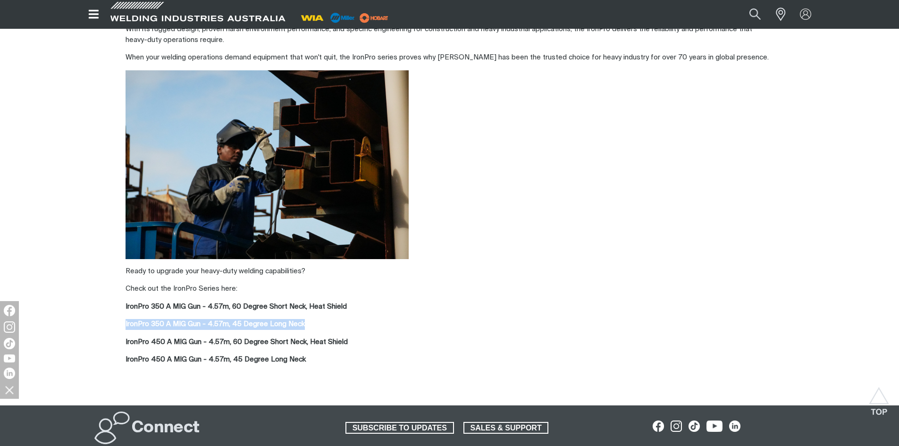
click at [256, 320] on p "IronPro 350 A MIG Gun - 4.57m, 45 Degree Long Neck" at bounding box center [450, 324] width 648 height 11
click at [256, 304] on strong "IronPro 350 A MIG Gun - 4.57m, 60 Degree Short Neck, Heat Shield" at bounding box center [236, 306] width 221 height 7
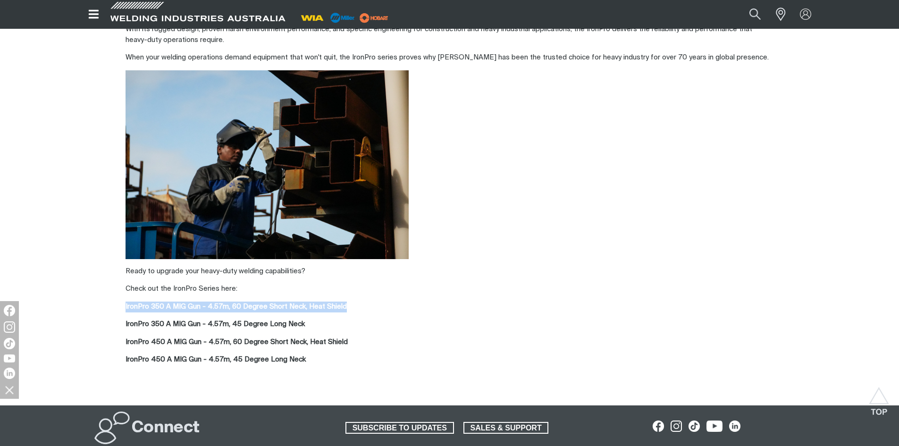
click at [256, 304] on strong "IronPro 350 A MIG Gun - 4.57m, 60 Degree Short Neck, Heat Shield" at bounding box center [236, 306] width 221 height 7
click at [274, 326] on strong "IronPro 350 A MIG Gun - 4.57m, 45 Degree Long Neck" at bounding box center [215, 324] width 179 height 7
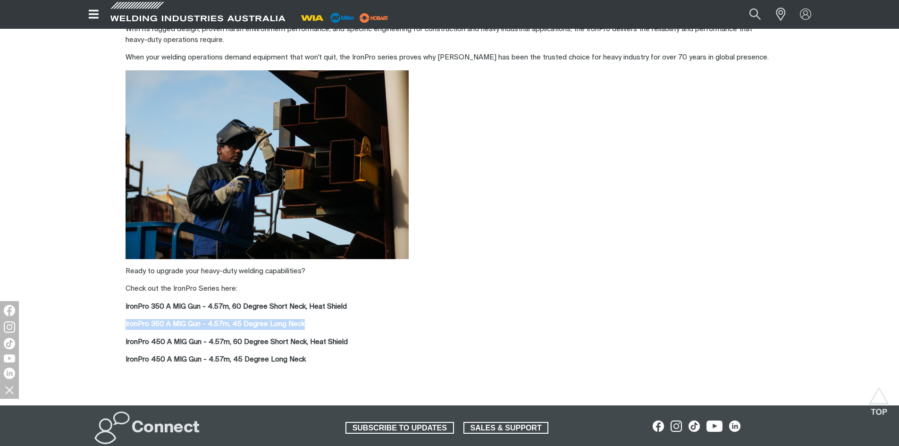
click at [274, 326] on strong "IronPro 350 A MIG Gun - 4.57m, 45 Degree Long Neck" at bounding box center [215, 324] width 179 height 7
click at [280, 343] on strong "IronPro 450 A MIG Gun - 4.57m, 60 Degree Short Neck, Heat Shield" at bounding box center [237, 341] width 222 height 7
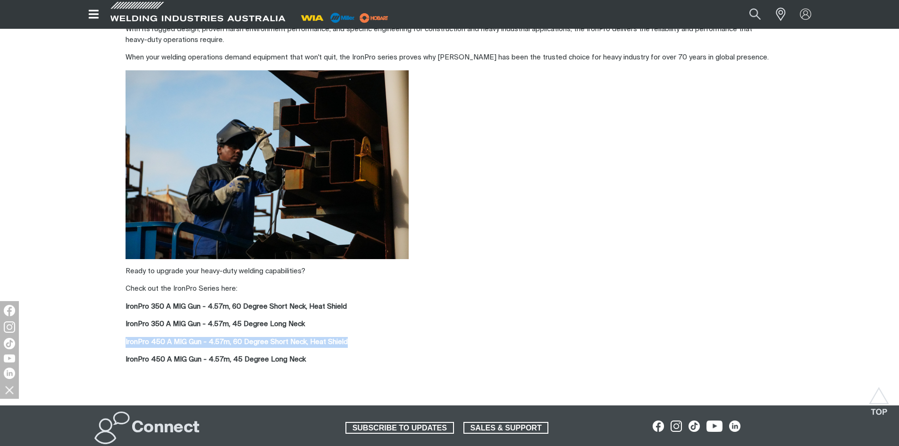
click at [280, 343] on strong "IronPro 450 A MIG Gun - 4.57m, 60 Degree Short Neck, Heat Shield" at bounding box center [237, 341] width 222 height 7
click at [273, 353] on div "Built for the Toughest Jobs The Bernard IronPro gasless Flux Cored Welding gun …" at bounding box center [450, 169] width 648 height 391
click at [272, 356] on strong "IronPro 450 A MIG Gun - 4.57m, 45 Degree Long Neck" at bounding box center [216, 359] width 180 height 7
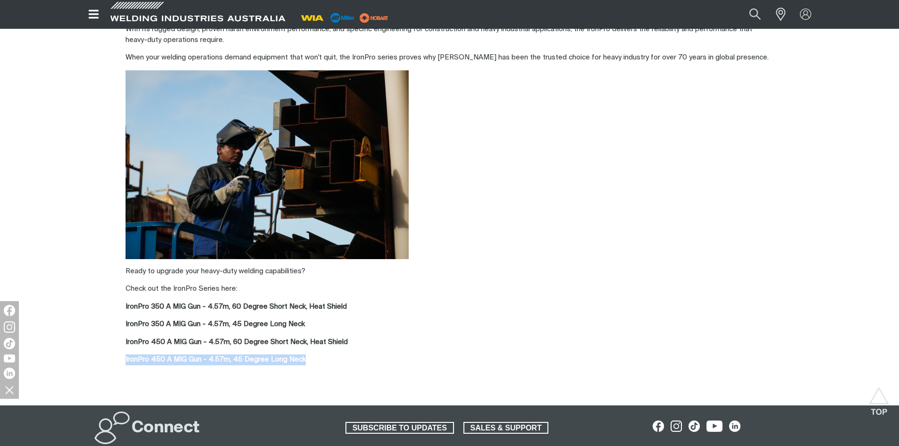
click at [272, 356] on strong "IronPro 450 A MIG Gun - 4.57m, 45 Degree Long Neck" at bounding box center [216, 359] width 180 height 7
click at [240, 272] on p "Ready to upgrade your heavy-duty welding capabilities?" at bounding box center [450, 271] width 648 height 11
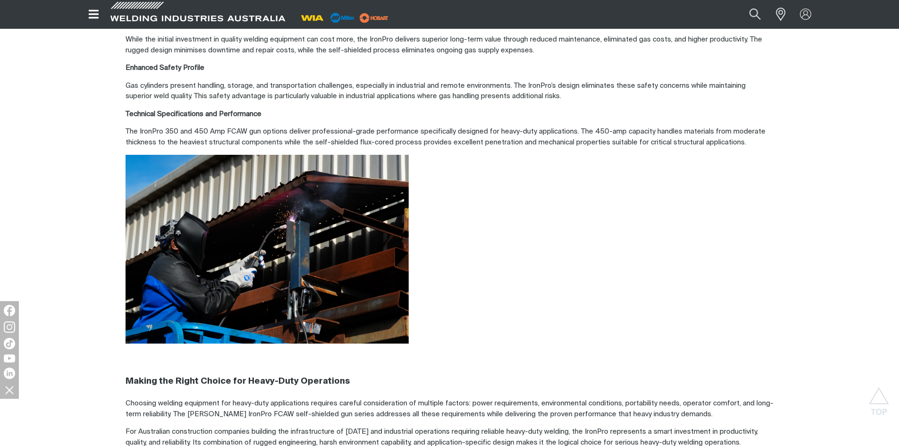
scroll to position [2313, 0]
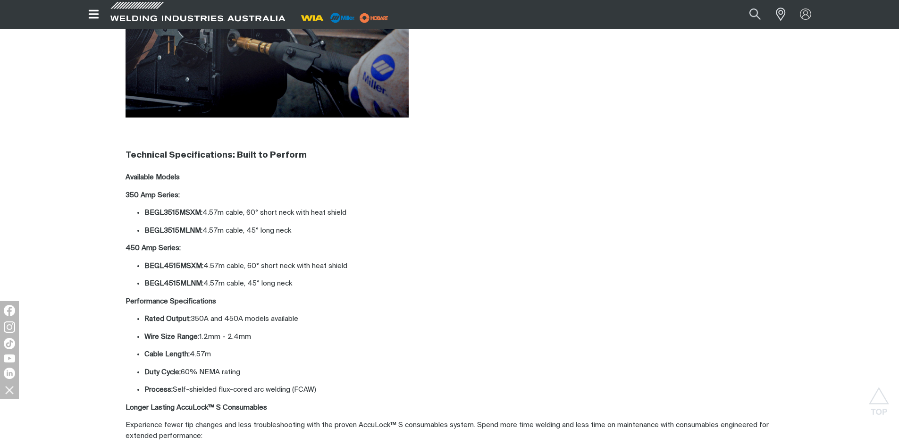
scroll to position [2313, 0]
